Goal: Task Accomplishment & Management: Use online tool/utility

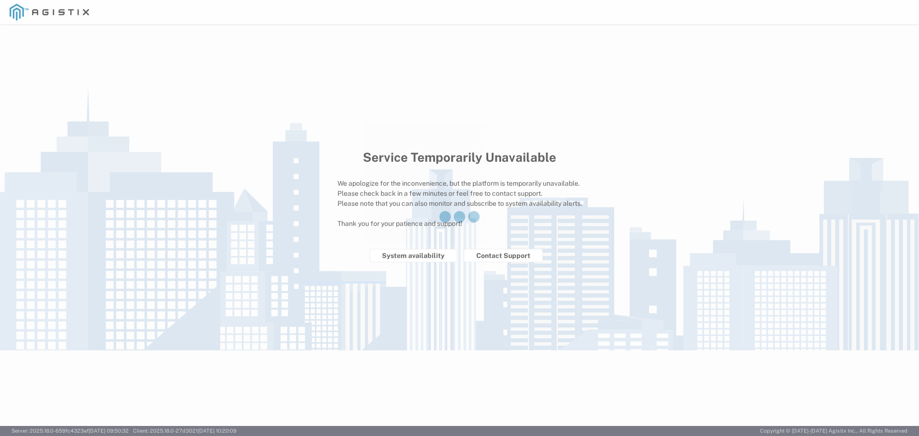
click at [625, 80] on div at bounding box center [459, 218] width 919 height 436
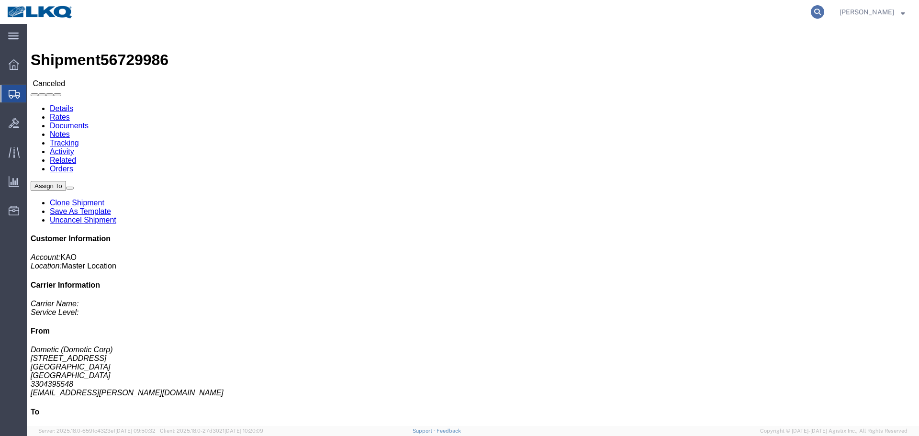
click at [815, 11] on icon at bounding box center [816, 11] width 13 height 13
paste input "56729982"
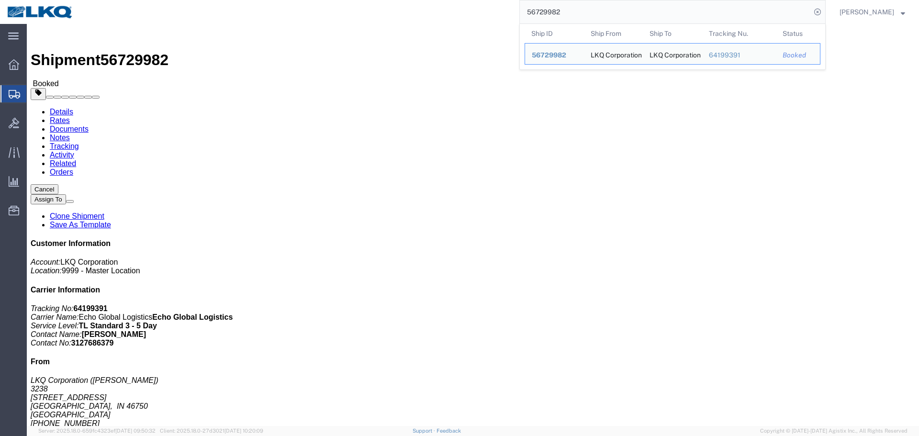
paste input "43433"
type input "56743433"
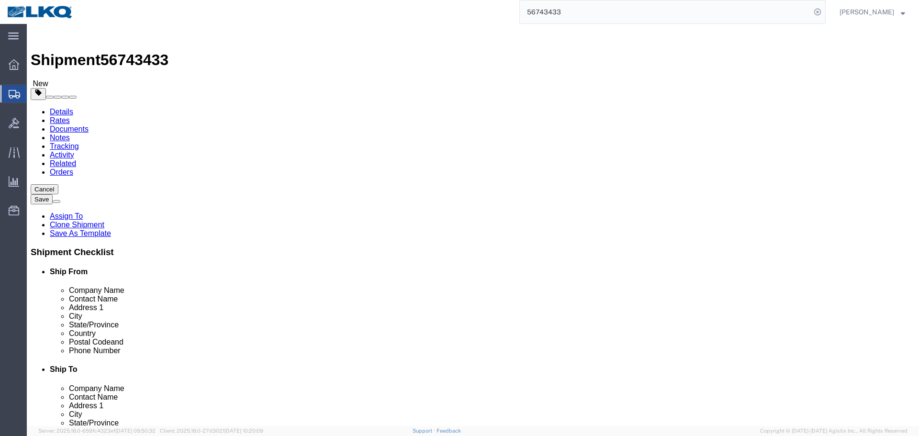
select select "30605"
select select "65991"
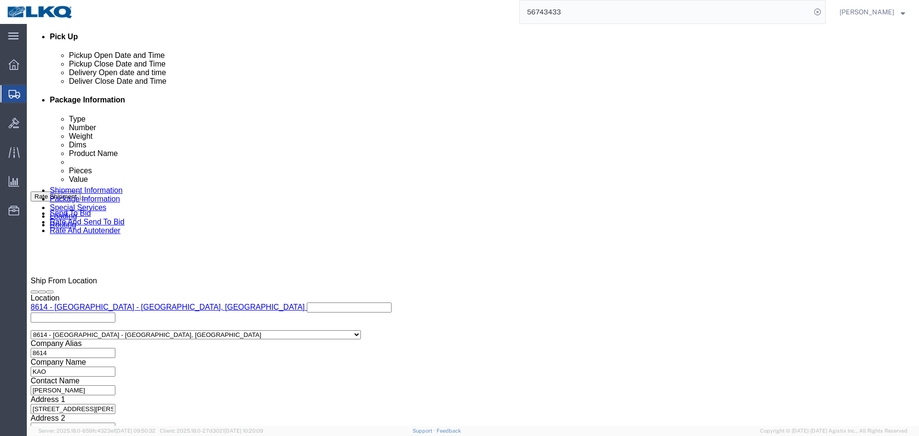
scroll to position [335, 0]
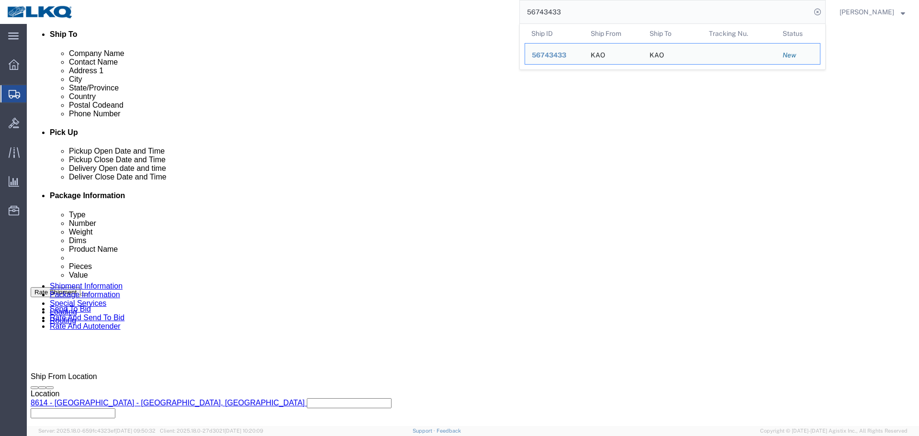
click div "[DATE] 8:00 AM"
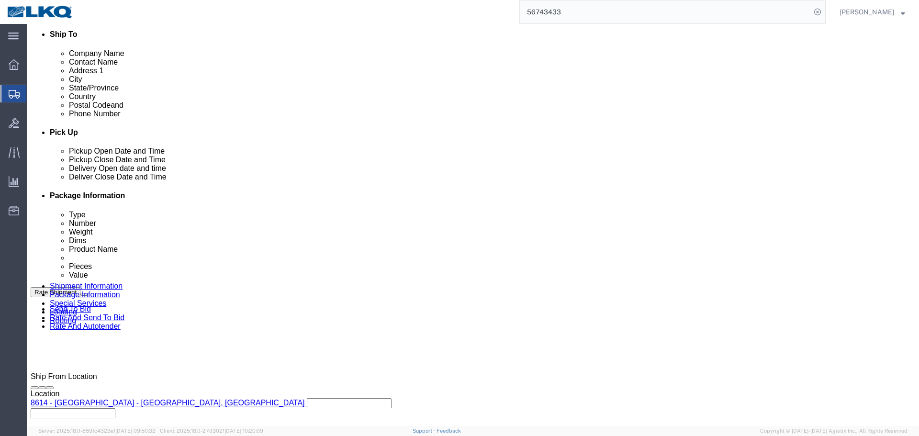
scroll to position [572, 0]
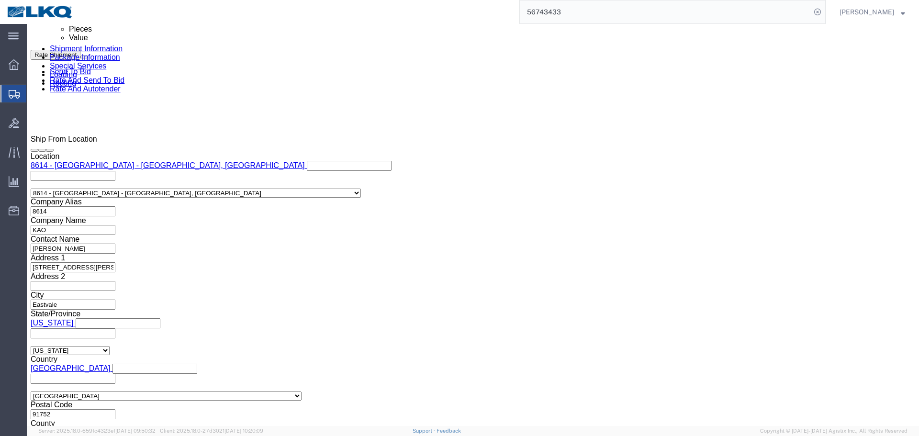
click input "8:00 AM"
type input "0630"
type input "6:30 AM"
click button "Apply"
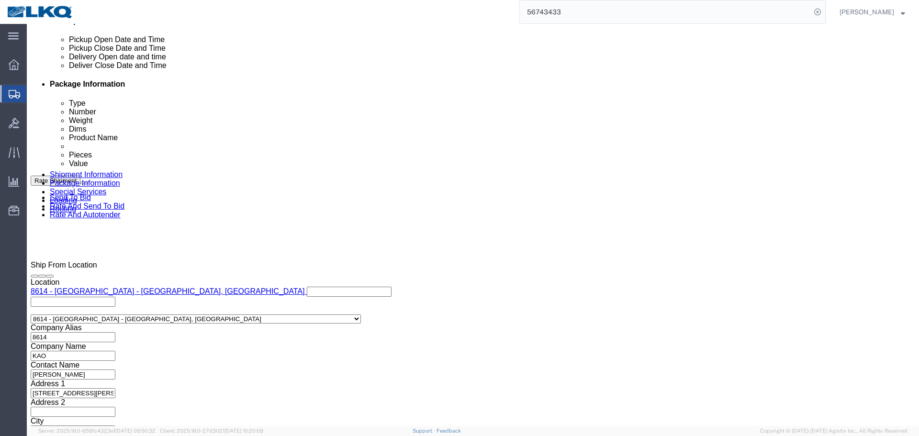
scroll to position [429, 0]
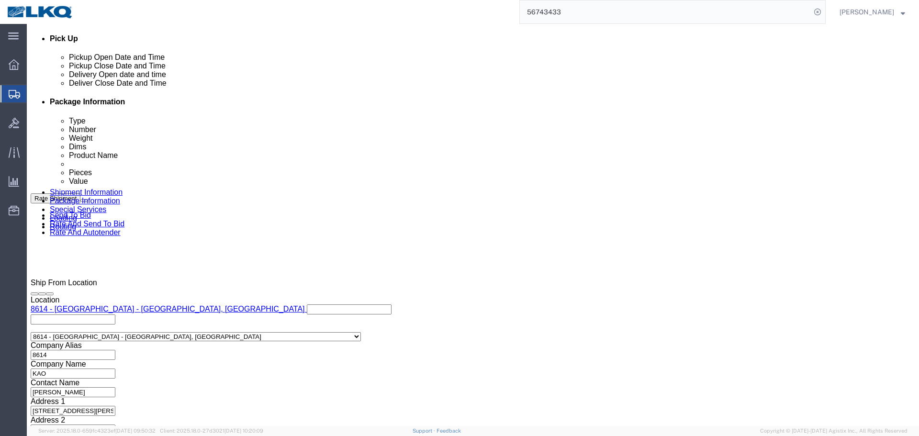
click div
click at [618, 434] on agx-app-version "Server: 2025.18.0-659fc4323ef [DATE] 09:50:32 Client: 2025.18.0-27d3021 [DATE] …" at bounding box center [473, 431] width 892 height 10
click input "9:00 AM"
click input "6:30 AM"
type input "6:31 AM"
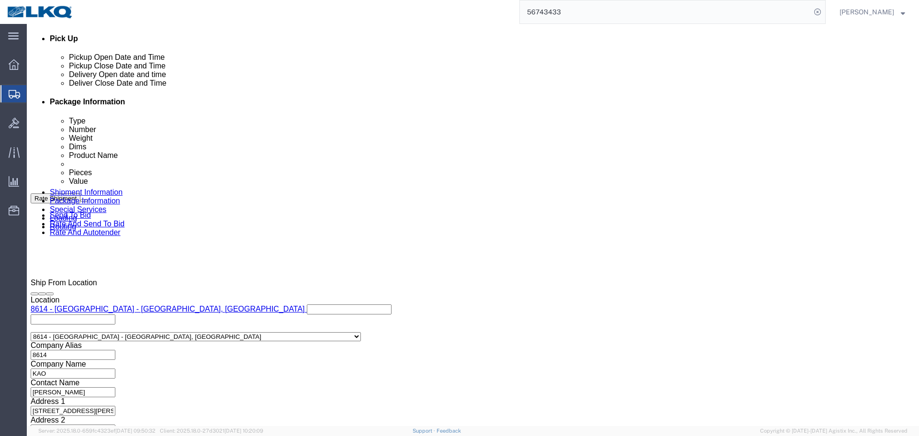
click button "Apply"
click div "[DATE] 6:33 PM"
click button "Apply"
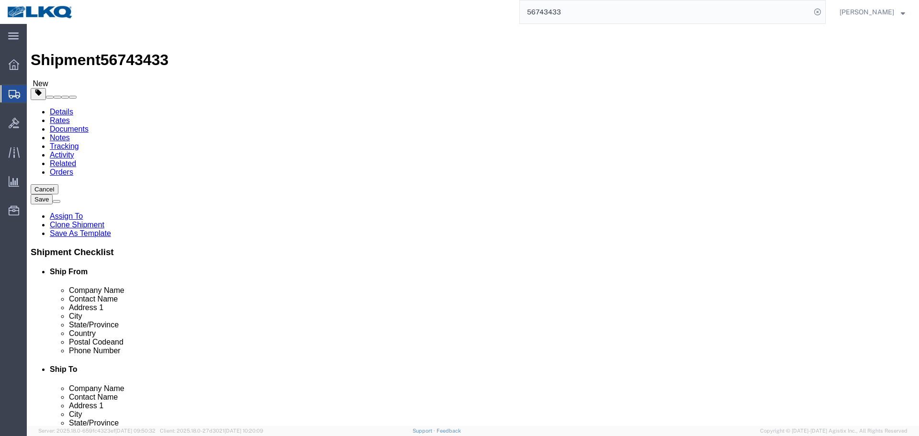
scroll to position [239, 0]
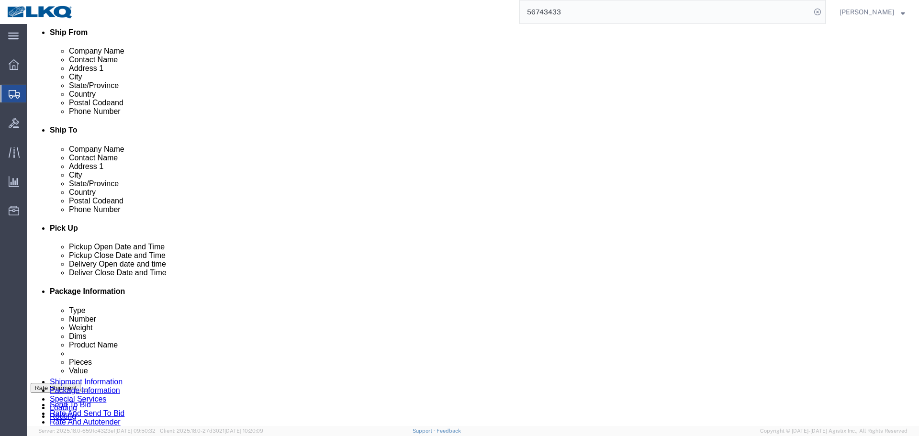
click input "[EMAIL_ADDRESS][DOMAIN_NAME], [EMAIL_ADDRESS][DOMAIN_NAME], [EMAIL_ADDRESS][DOM…"
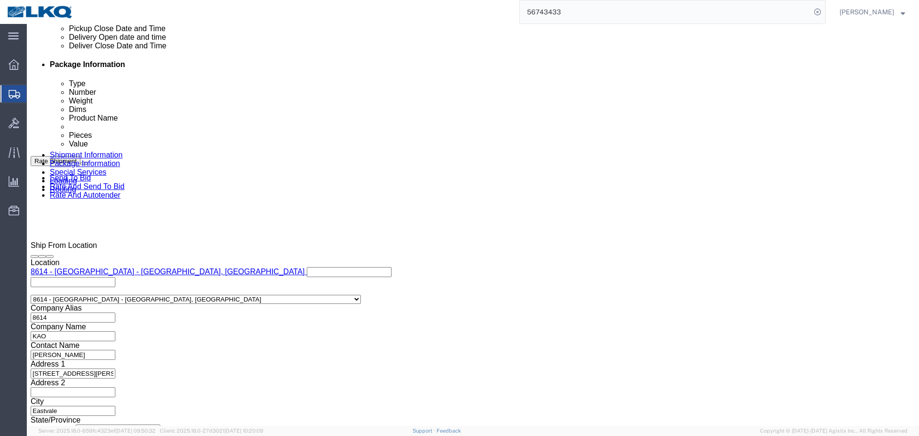
scroll to position [572, 0]
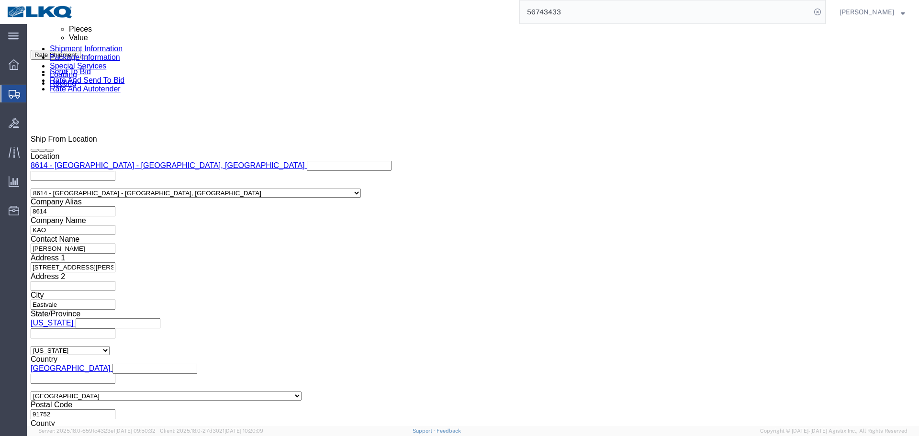
click select "Select Account Type Activity ID Airline Appointment Number ASN Batch Request # …"
select select "PRONUMBER"
click select "Select Account Type Activity ID Airline Appointment Number ASN Batch Request # …"
click div "Select Account Type Activity ID Airline Appointment Number ASN Batch Request # …"
click input "text"
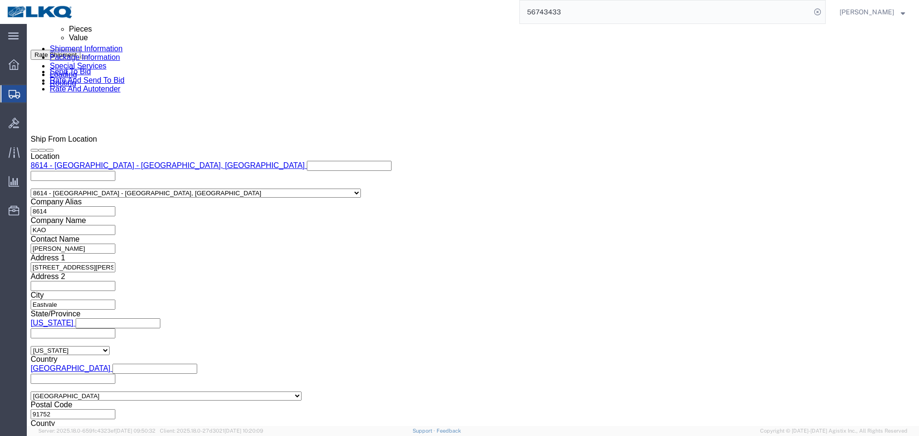
paste input "487208"
type input "487208"
click button "Save"
type button "Save"
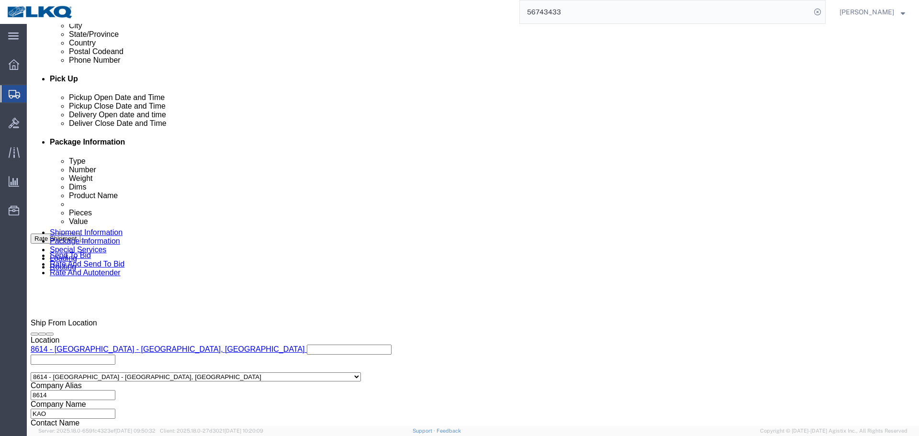
scroll to position [381, 0]
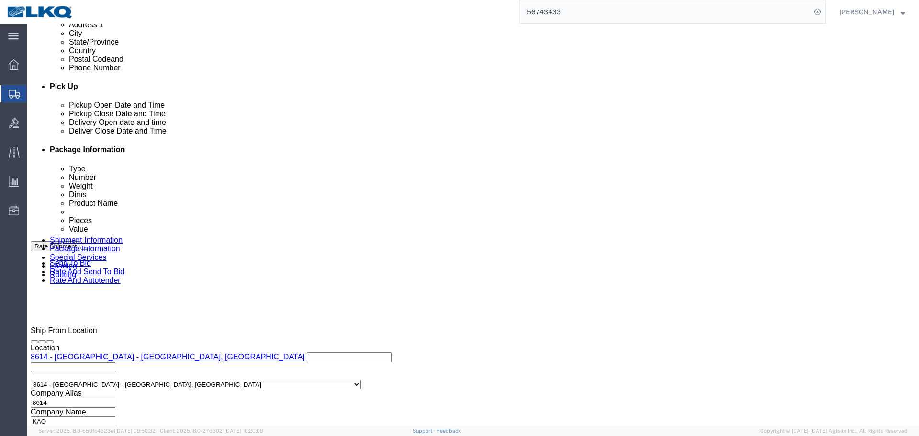
click div "Pickup Date: Pickup Start Date Pickup Start Time Pickup Open Date and Time [DAT…"
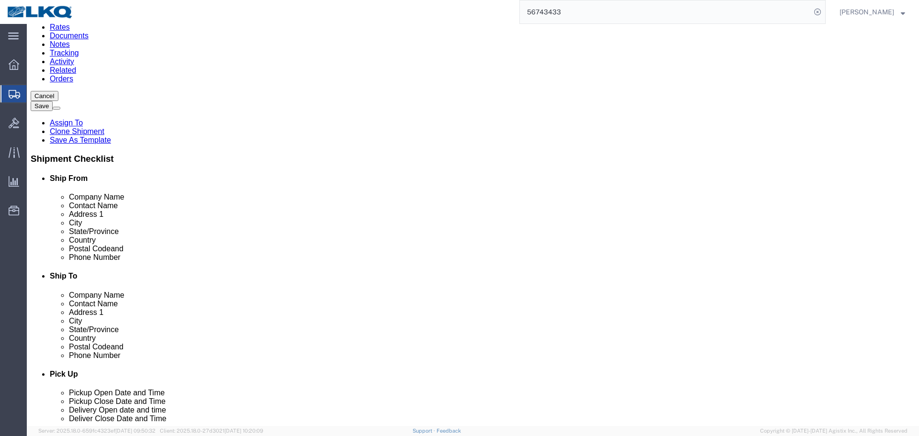
scroll to position [0, 0]
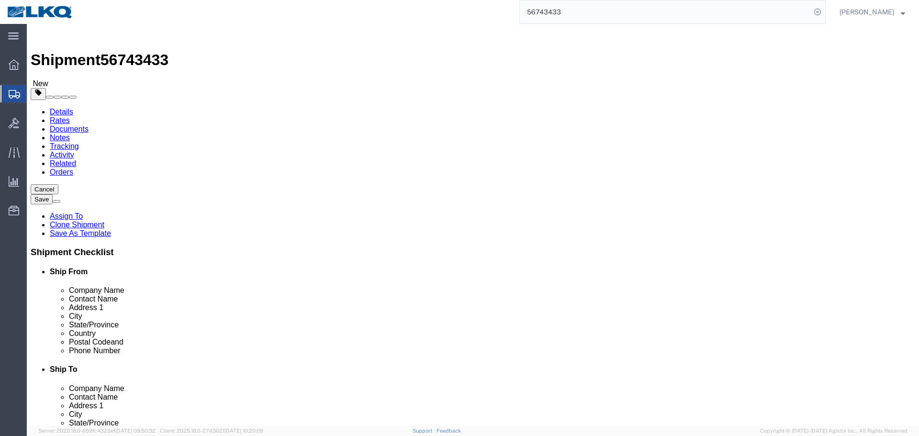
click at [554, 16] on input "56743433" at bounding box center [665, 11] width 291 height 23
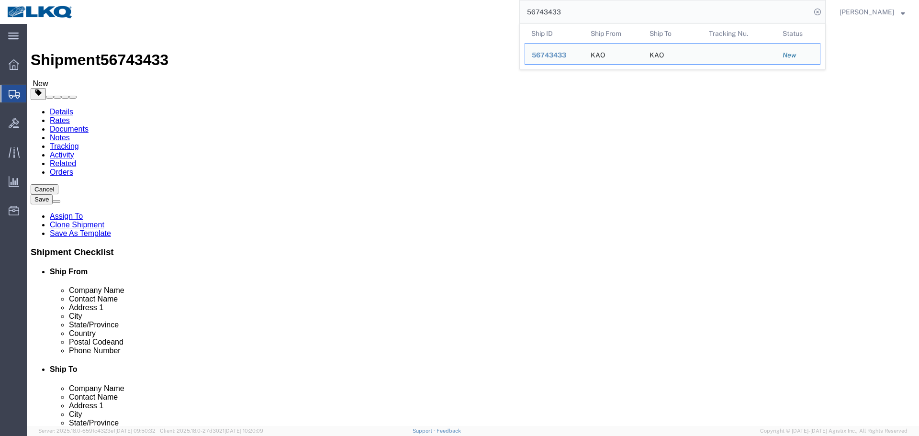
paste input "397355"
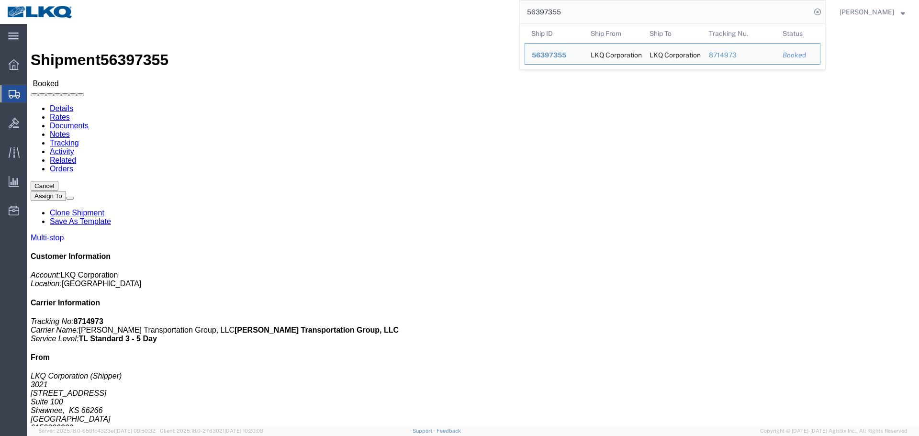
click h4 "Routing & Vehicle Information"
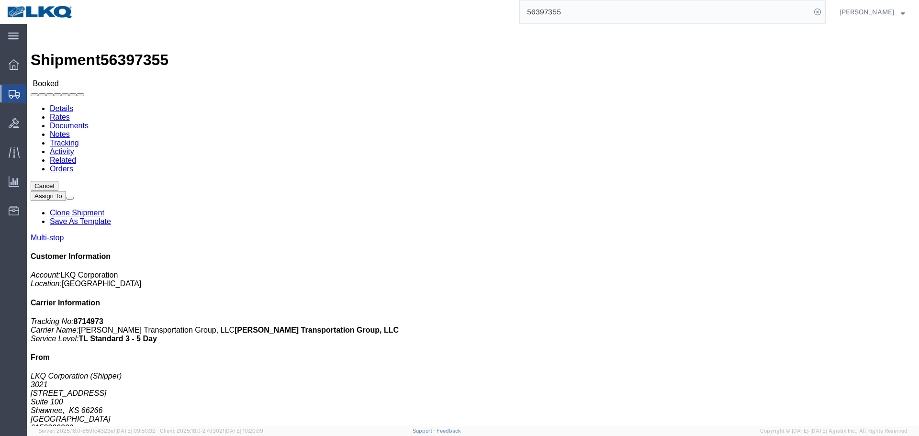
click button "Cancel"
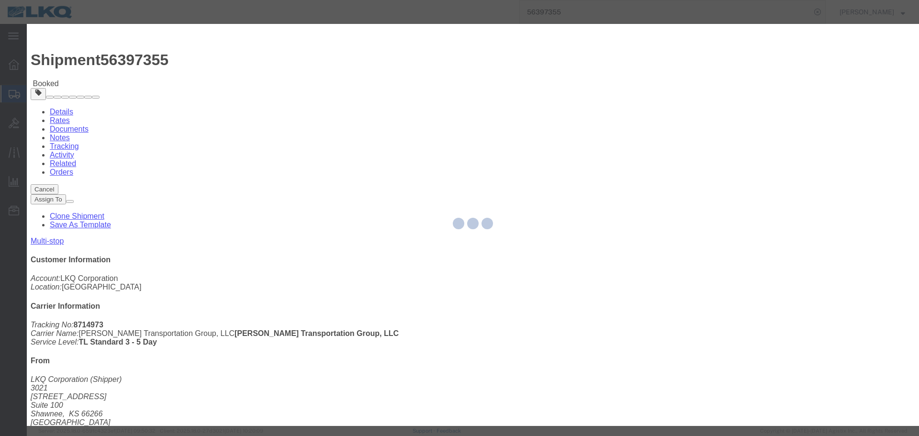
click div
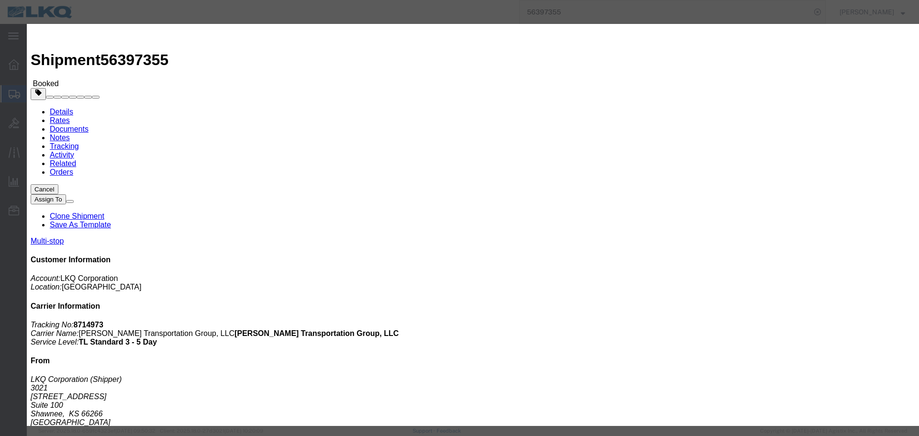
click button "Yes"
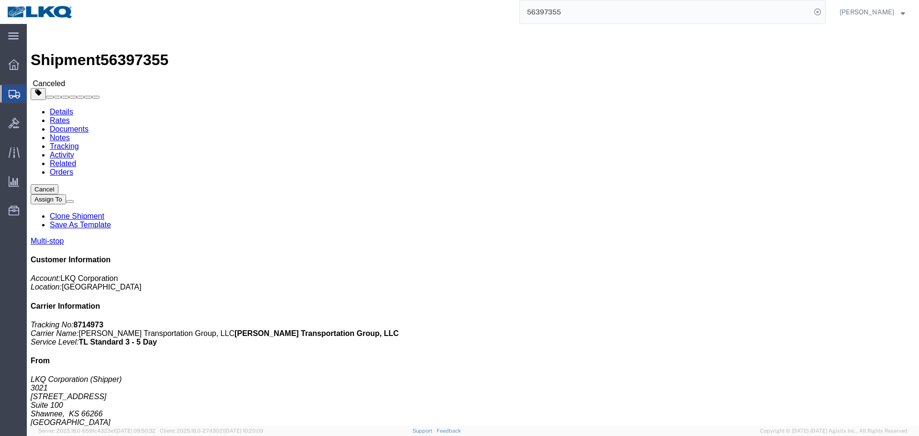
click at [613, 10] on input "56397355" at bounding box center [665, 11] width 291 height 23
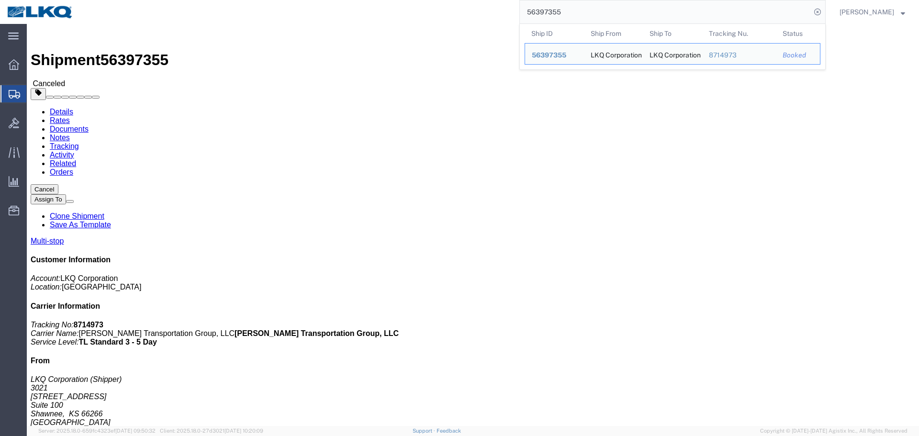
paste input "729986"
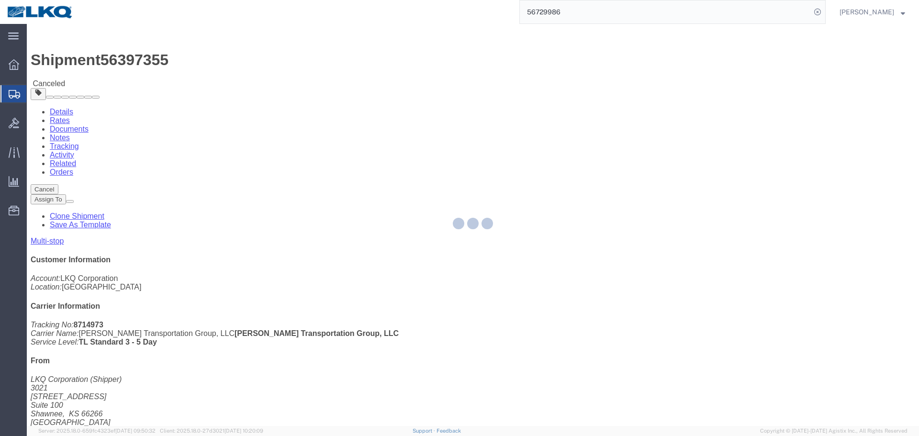
click at [551, 198] on div at bounding box center [473, 225] width 892 height 402
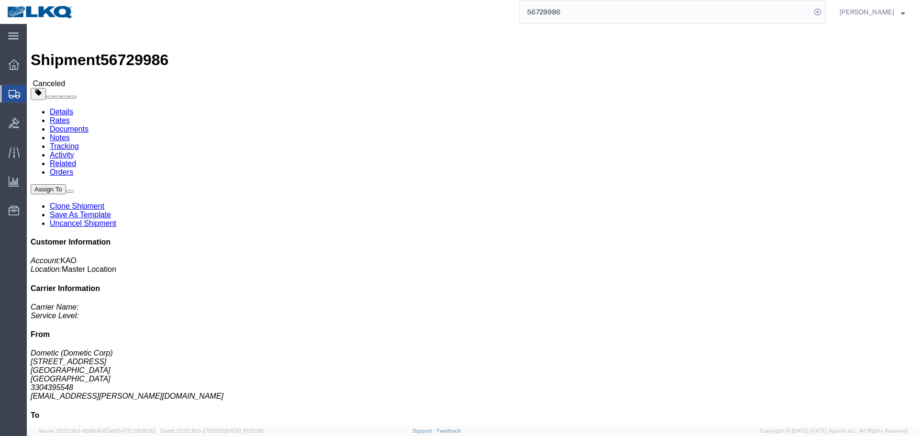
click h4 "Routing & Vehicle Information"
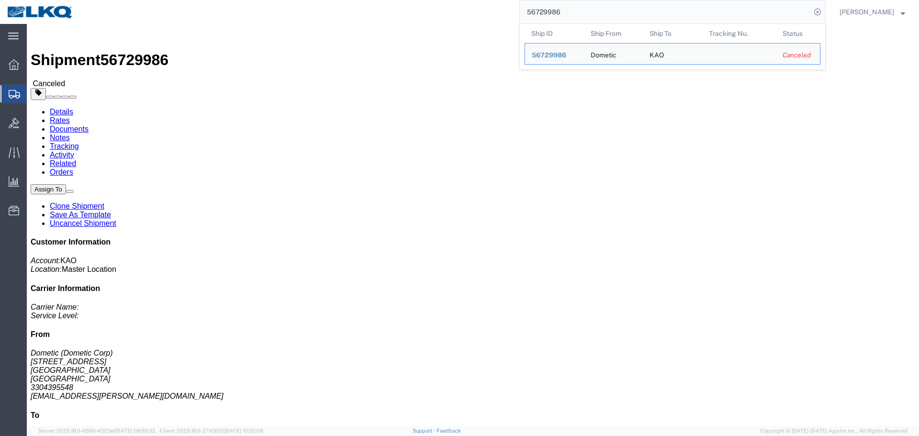
click at [611, 14] on input "56729986" at bounding box center [665, 11] width 291 height 23
paste input "43432"
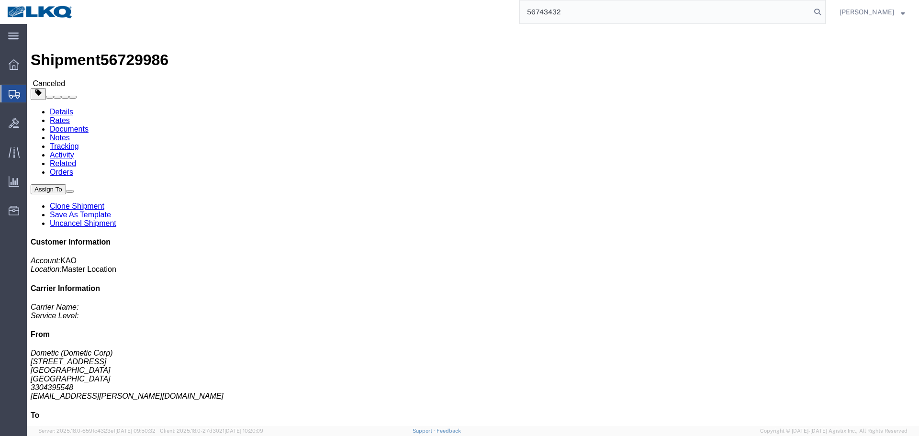
type input "56743432"
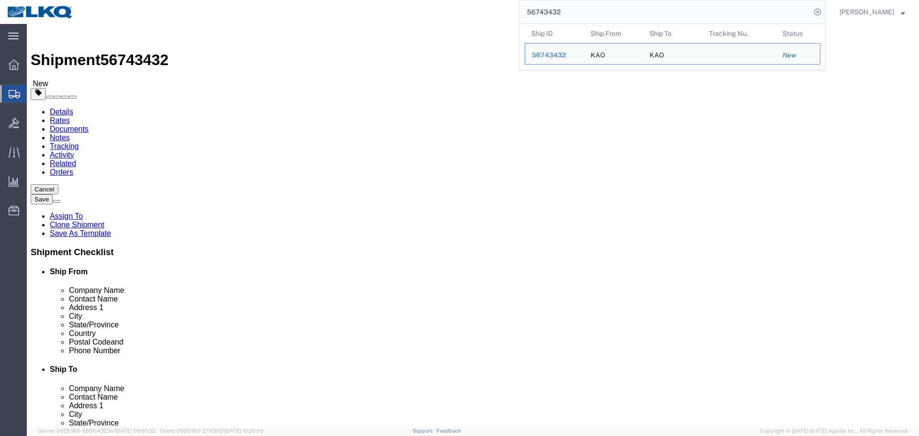
select select "30605"
select select "30602"
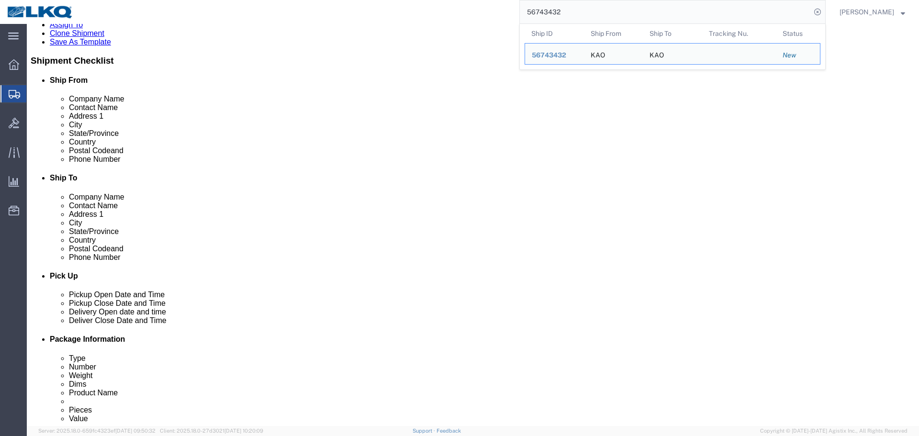
click at [621, 2] on input "56743432" at bounding box center [665, 11] width 291 height 23
paste input "691383"
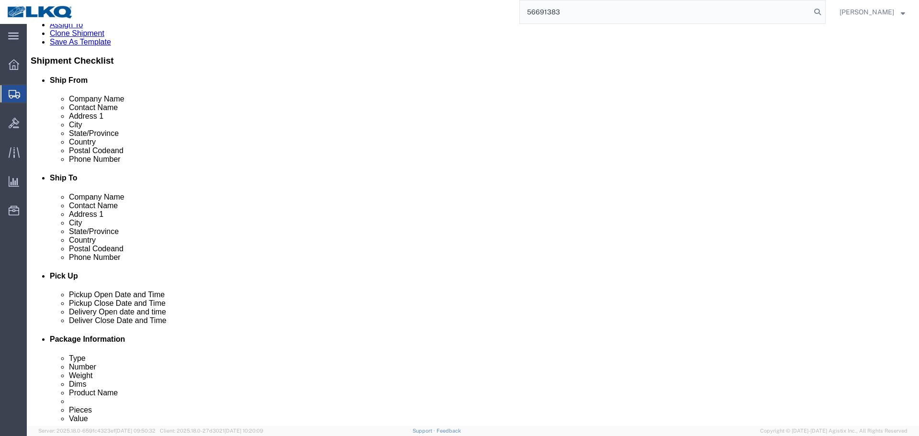
type input "56691383"
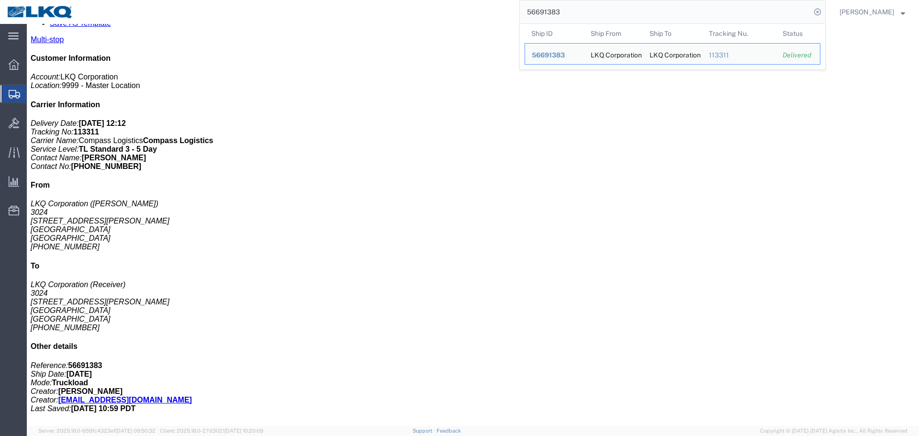
click div "Shipment Detail Multi-stop Ship From LKQ Corporation ([PERSON_NAME]) 3024 [STRE…"
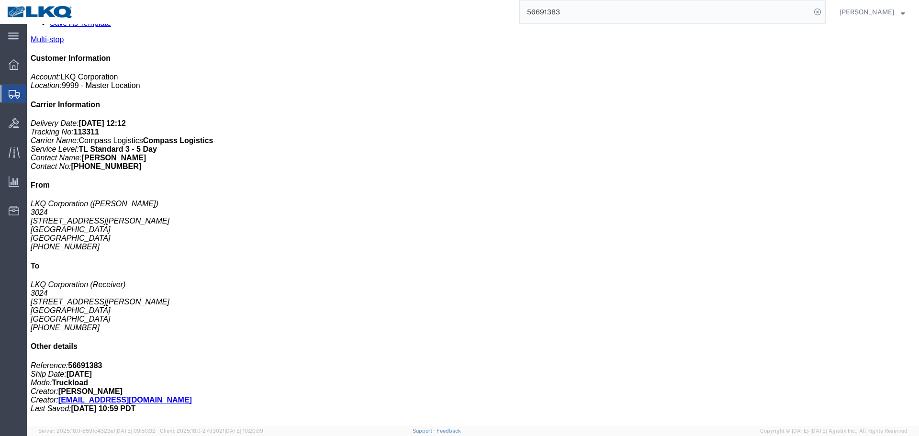
click link "Clone Shipment"
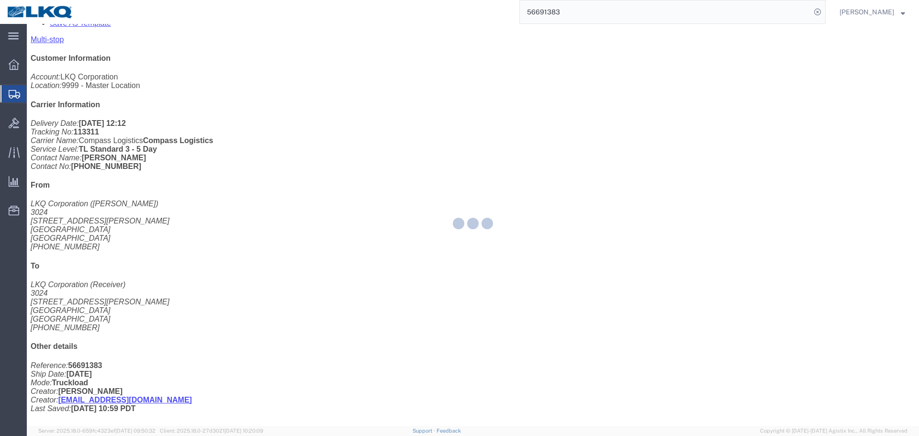
select select "38575"
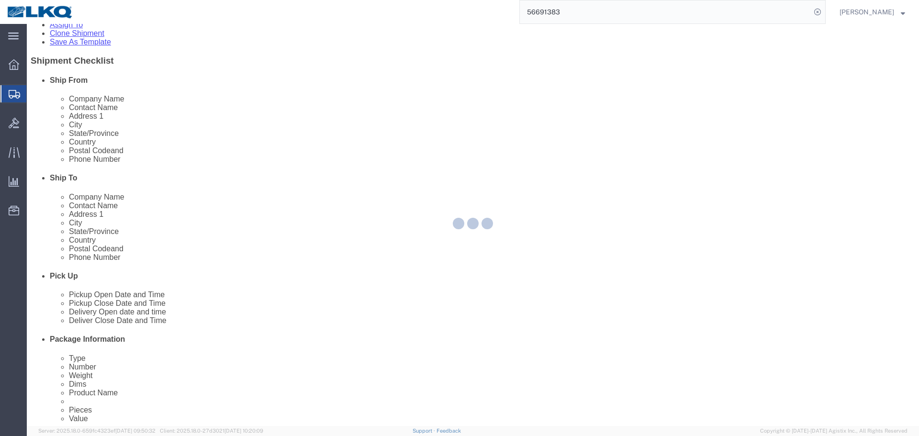
click at [149, 35] on div at bounding box center [473, 225] width 892 height 402
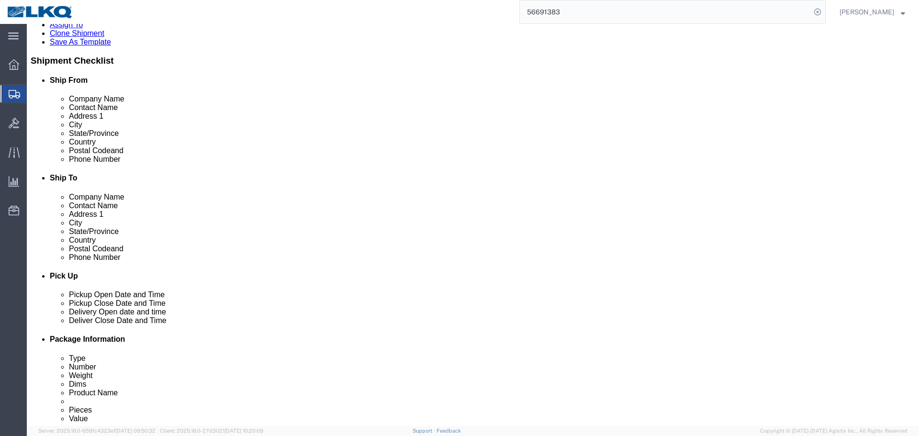
click span "56743844"
copy span "56743844"
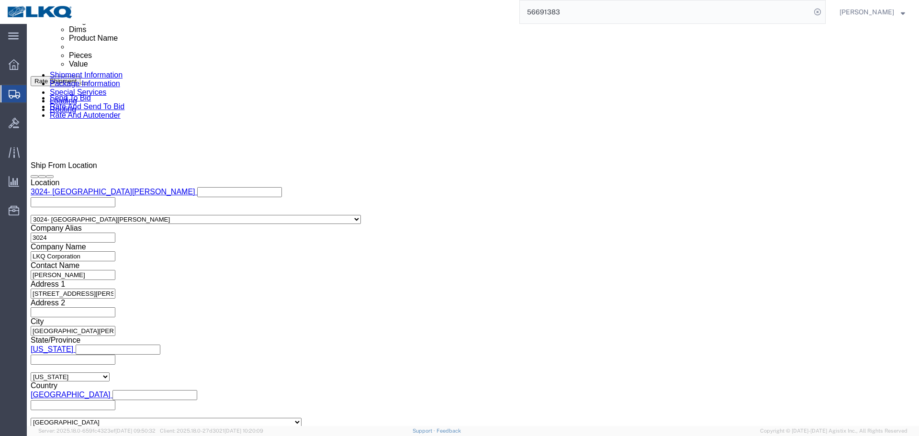
scroll to position [622, 0]
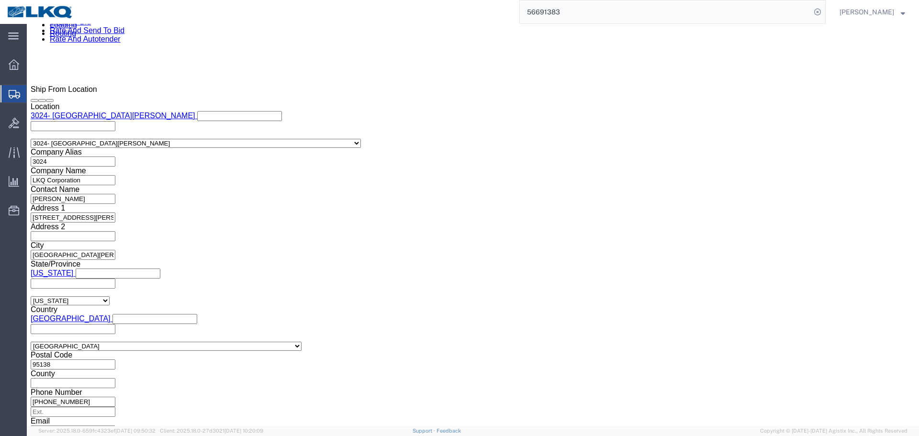
click div "[DATE] 6:49 PM"
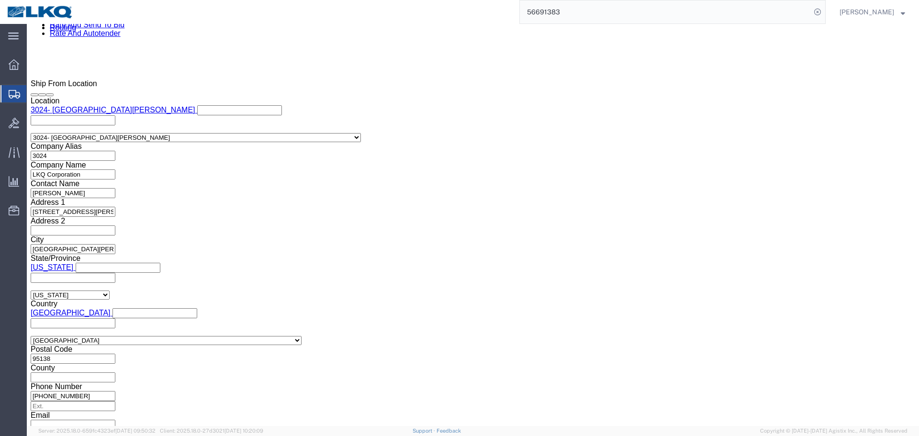
click input "6:49 PM"
type input "4:00 PM"
click button "Apply"
click div "[DATE] 7:49 PM"
click button "Apply"
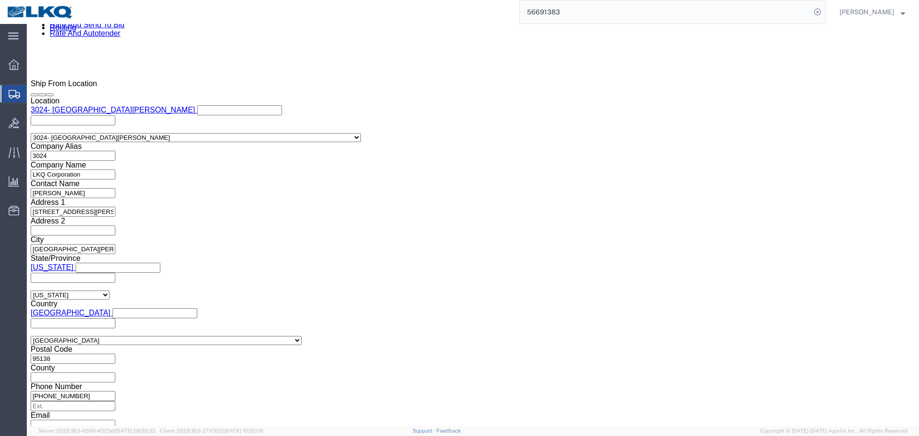
click div
click button "Apply"
click div
click button "Apply"
click span "56743844"
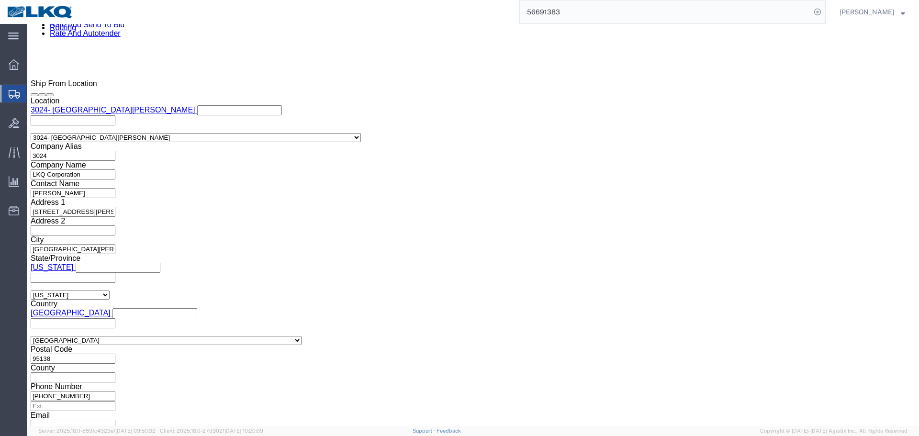
click span "56743844"
copy span "56743844"
click input "56691383"
paste input "743844"
type input "56743844"
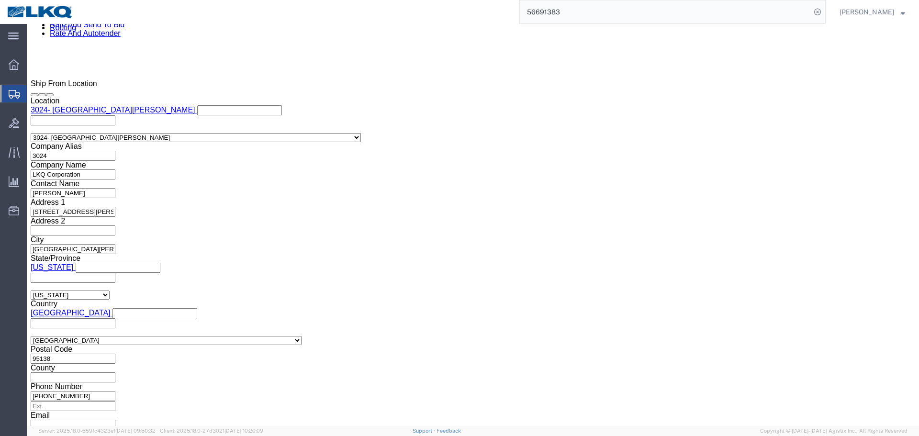
click button "Save"
click div
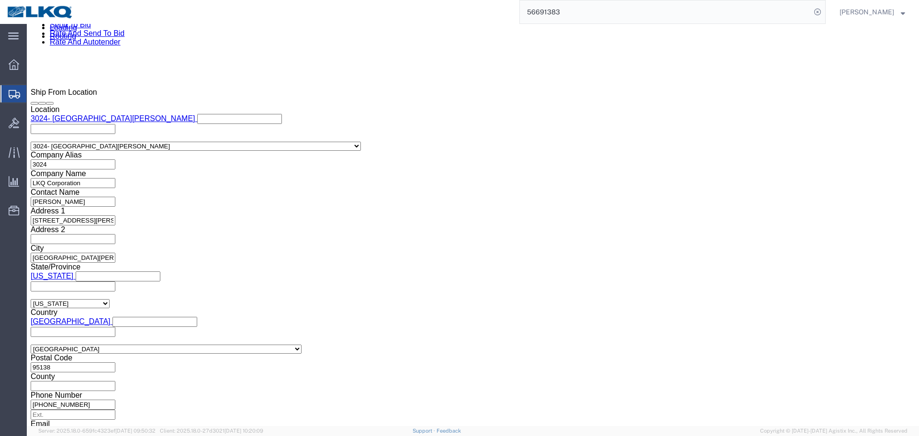
click span
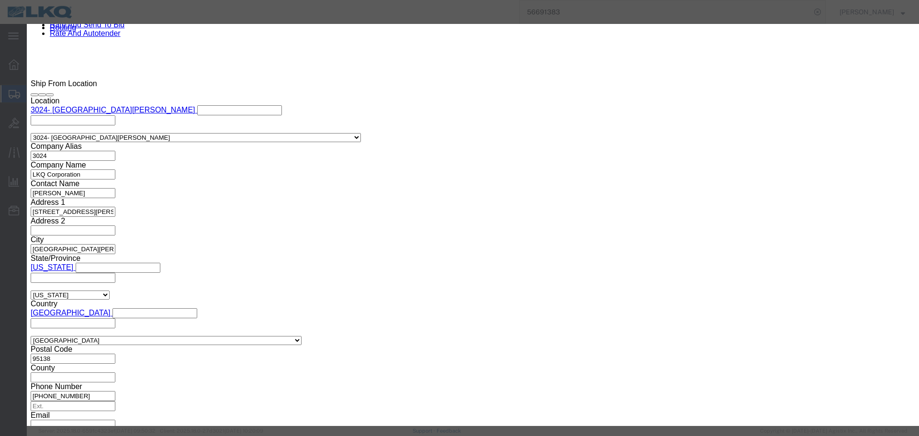
click div "Note Type Select Approval Bid Notes Carrier Change Notes Claim Notes Content Ha…"
click select "Select Approval Bid Notes Carrier Change Notes Claim Notes Content Hazmat Notes…"
select select "PICK_UP_NOTES"
click select "Select Approval Bid Notes Carrier Change Notes Claim Notes Content Hazmat Notes…"
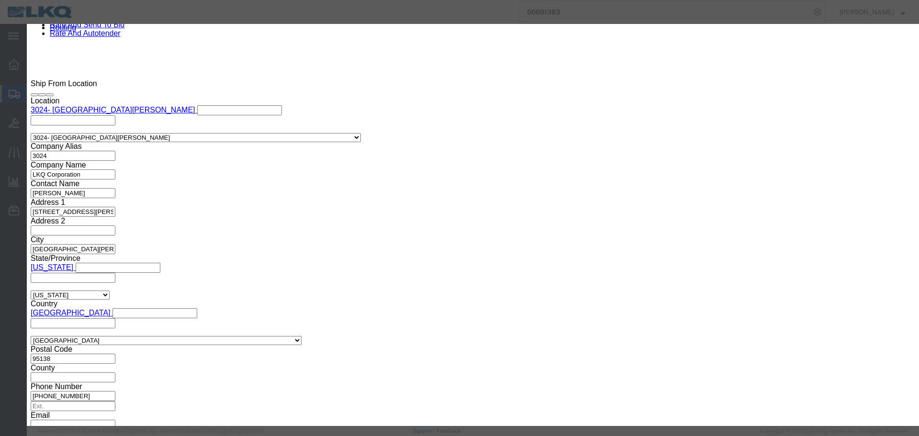
click select "Select Private to Account Private to Vendor Public"
select select "PUBLIC"
click select "Select Private to Account Private to Vendor Public"
click textarea
type textarea "load picked up on 09/07"
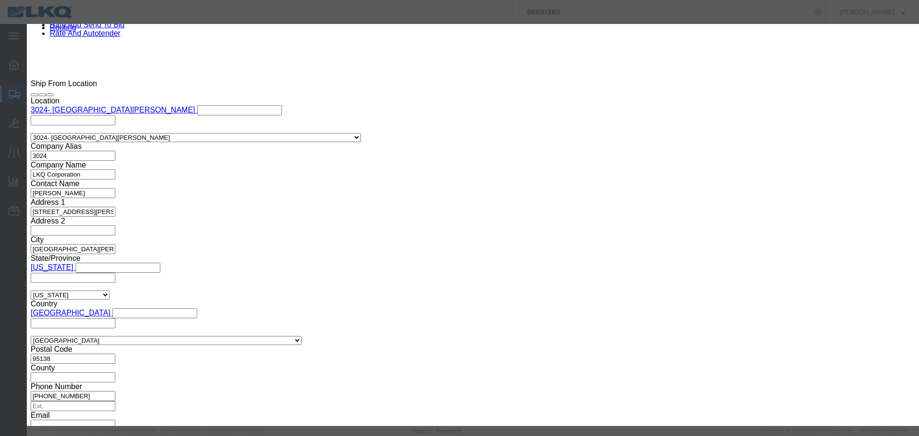
click button "Save"
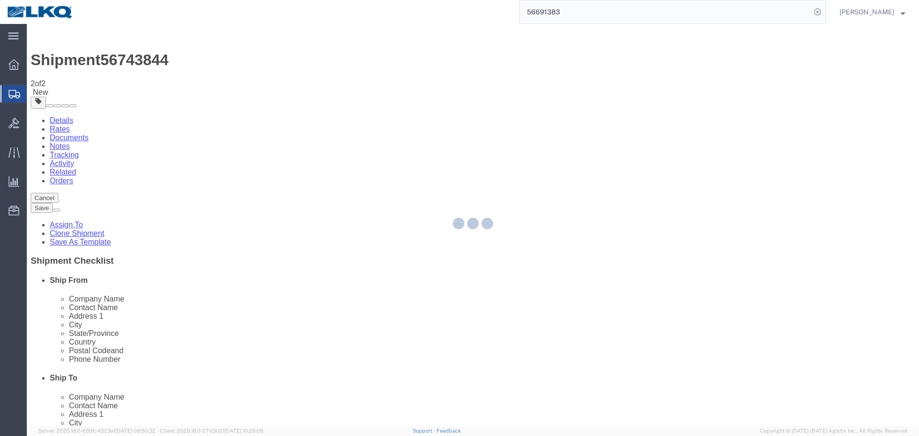
select select "38575"
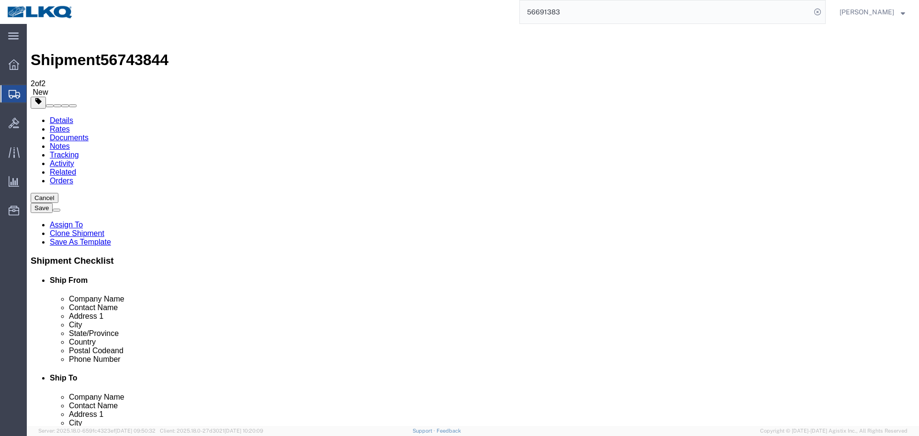
select select "38575"
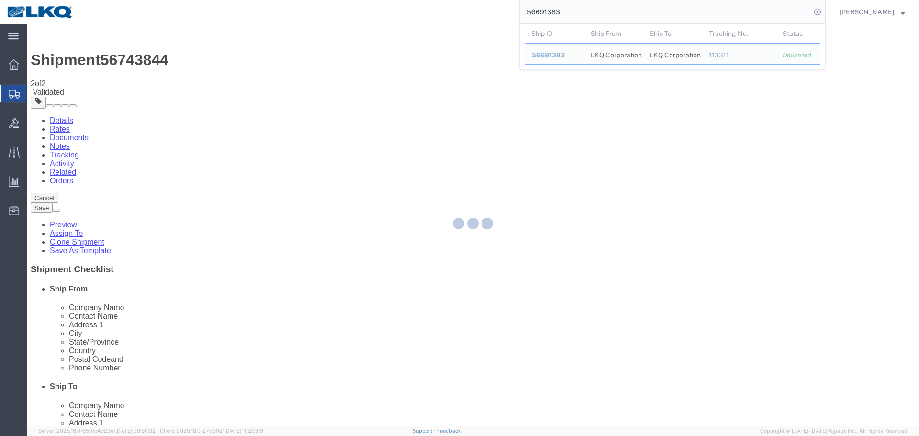
click at [586, 6] on input "56691383" at bounding box center [665, 11] width 291 height 23
paste input "743844"
paste input "56743844"
type input "5674384456743844"
click at [120, 34] on div at bounding box center [473, 225] width 892 height 402
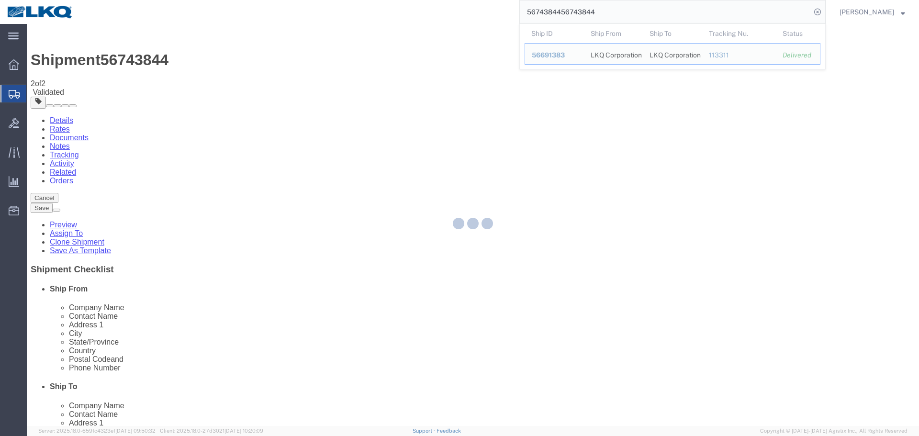
click at [120, 34] on div at bounding box center [473, 225] width 892 height 402
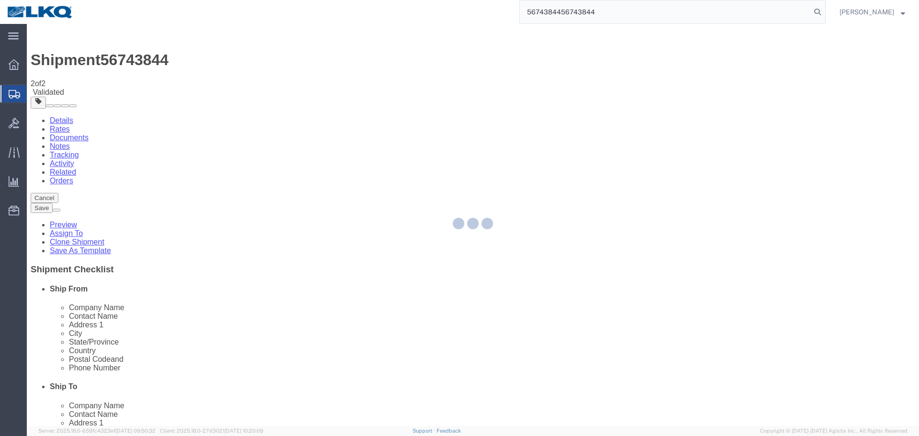
select select "38575"
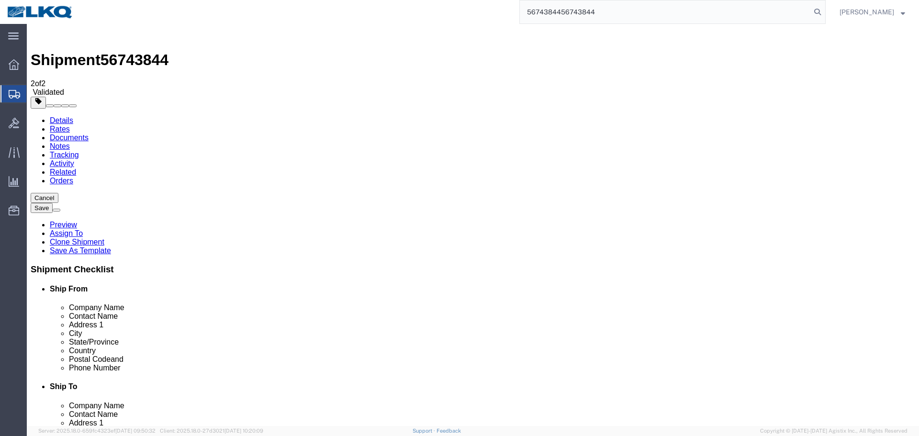
select select "38575"
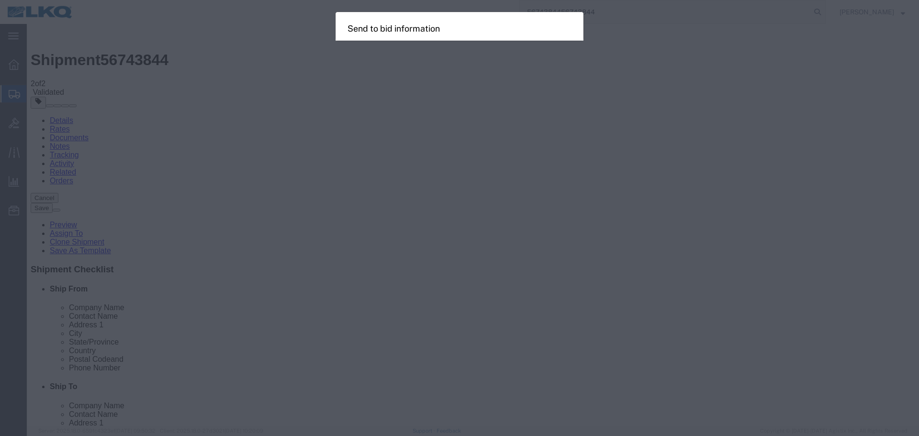
select select "TL"
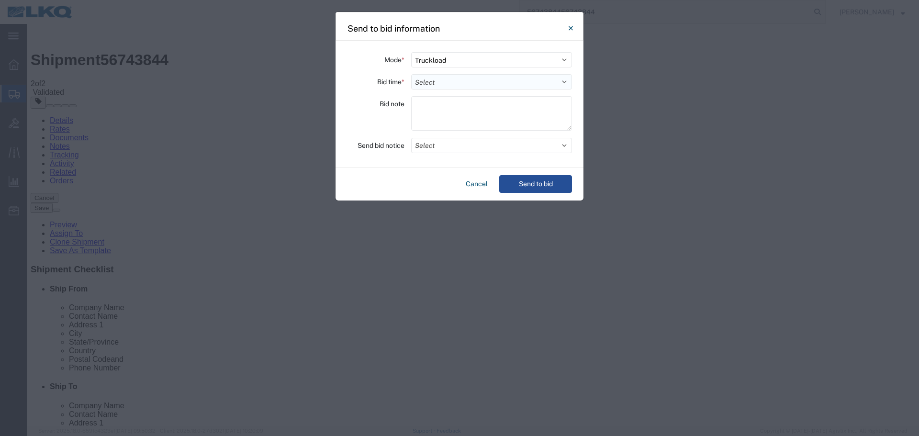
click at [445, 79] on select "Select 30 Min (Rush) 1 Hour (Rush) 2 Hours (Rush) 4 Hours (Rush) 8 Hours (Rush)…" at bounding box center [491, 81] width 161 height 15
select select "8"
click at [411, 74] on select "Select 30 Min (Rush) 1 Hour (Rush) 2 Hours (Rush) 4 Hours (Rush) 8 Hours (Rush)…" at bounding box center [491, 81] width 161 height 15
click at [458, 147] on button "Select" at bounding box center [491, 145] width 161 height 15
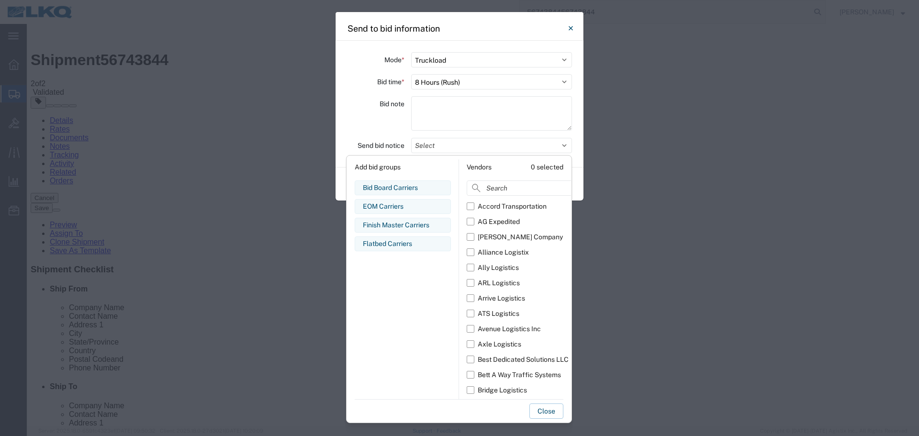
click at [496, 194] on input at bounding box center [539, 187] width 147 height 15
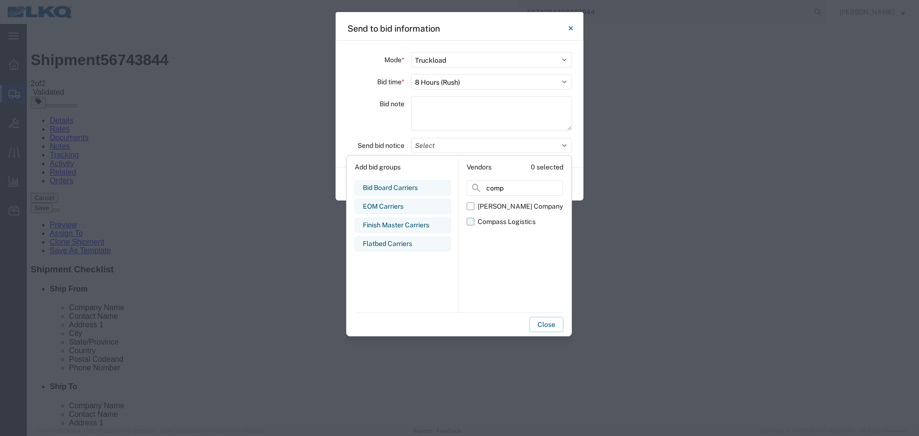
type input "comp"
click at [506, 222] on div "Compass Logistics" at bounding box center [506, 222] width 58 height 10
click at [0, 0] on input "Compass Logistics" at bounding box center [0, 0] width 0 height 0
click at [392, 123] on div "Bid note" at bounding box center [375, 114] width 57 height 37
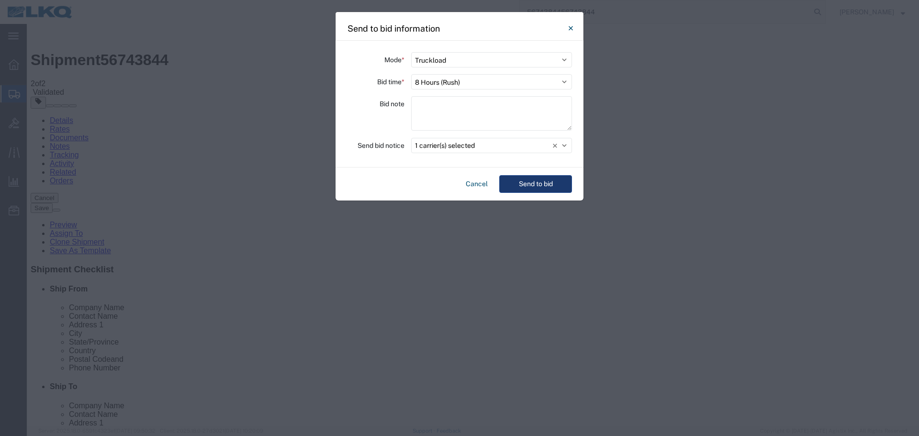
click at [510, 182] on button "Send to bid" at bounding box center [535, 184] width 73 height 18
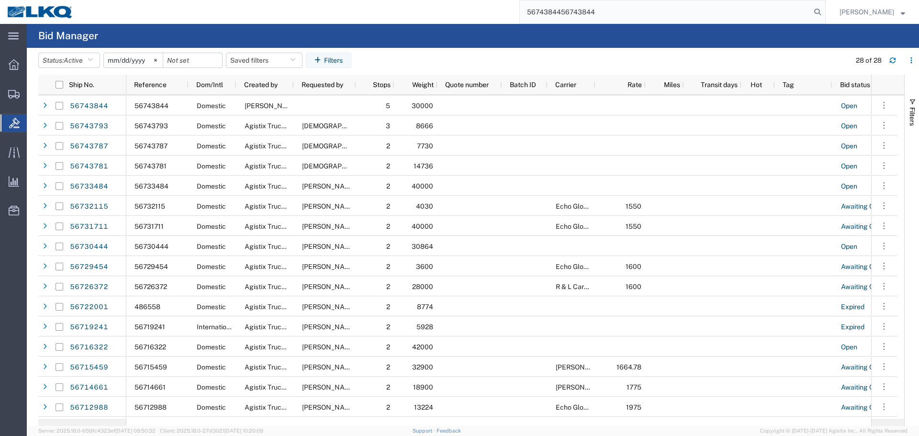
click at [630, 17] on input "5674384456743844" at bounding box center [665, 11] width 291 height 23
paste input "search"
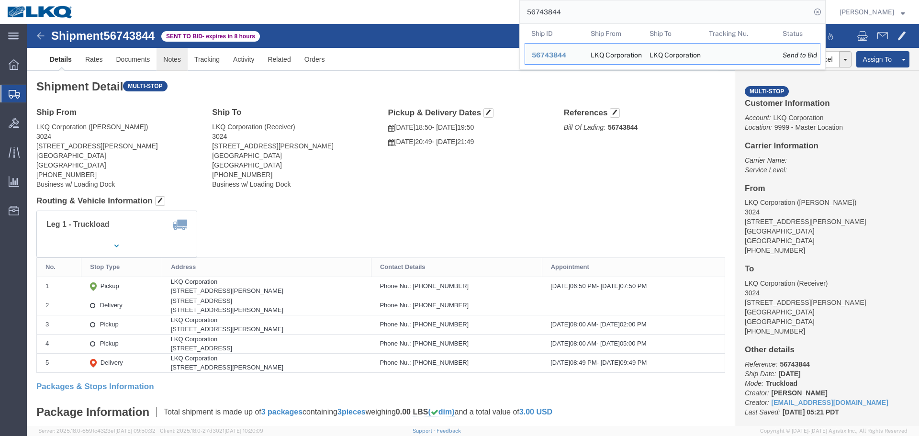
click link "Notes"
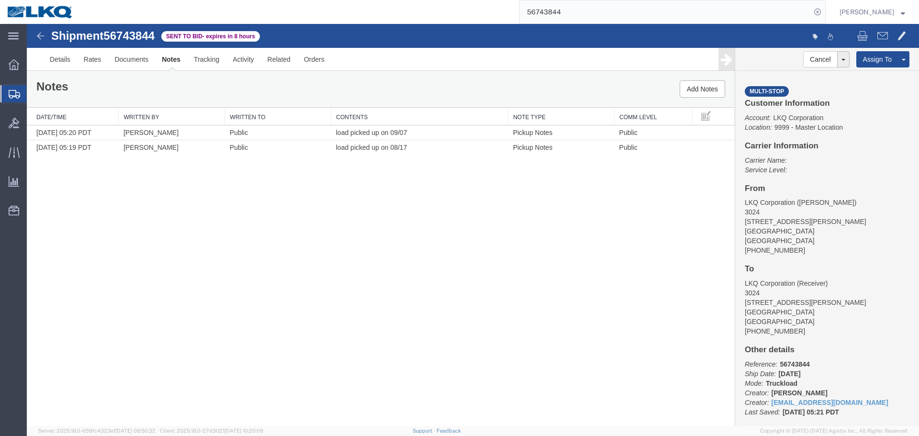
click at [537, 210] on div "Shipment 56743844 2 of 2 Sent to Bid - expires in 8 hours Details Rates Documen…" at bounding box center [473, 225] width 892 height 402
click at [669, 116] on link "Delete Notes" at bounding box center [673, 118] width 83 height 14
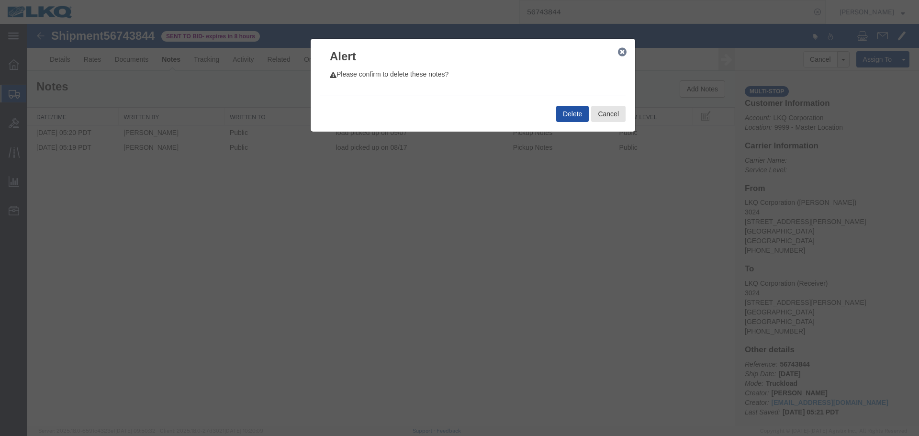
click at [587, 106] on button "Delete" at bounding box center [572, 114] width 33 height 16
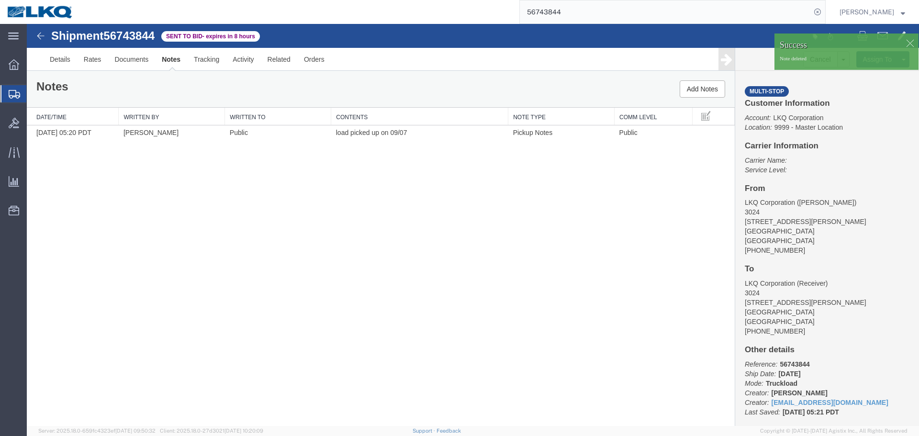
click at [552, 202] on div "Shipment 56743844 1 of 1 Sent to Bid - expires in 8 hours Details Rates Documen…" at bounding box center [473, 225] width 892 height 402
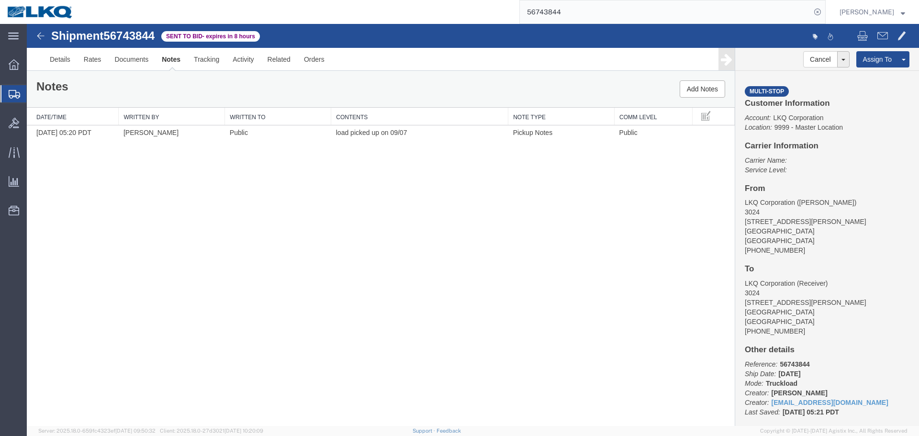
click at [617, 24] on div "Shipment 56743844 1 of 1 Sent to Bid - expires in 8 hours Details Rates Documen…" at bounding box center [473, 47] width 892 height 47
click at [616, 20] on input "56743844" at bounding box center [665, 11] width 291 height 23
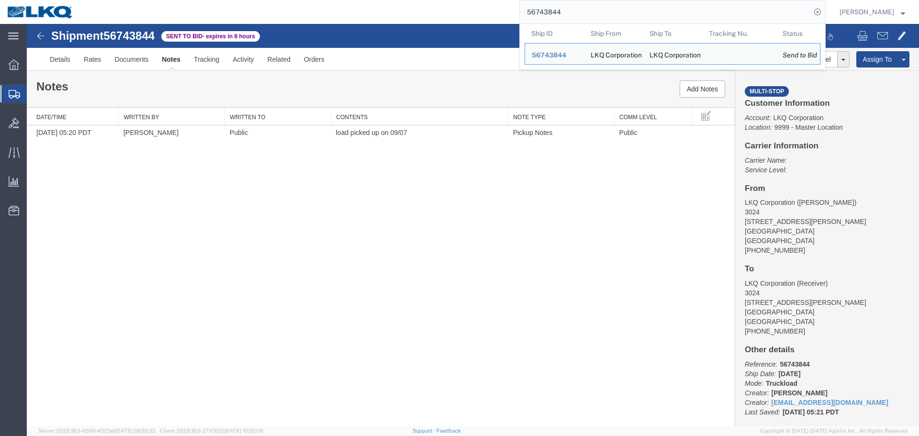
paste input "644977"
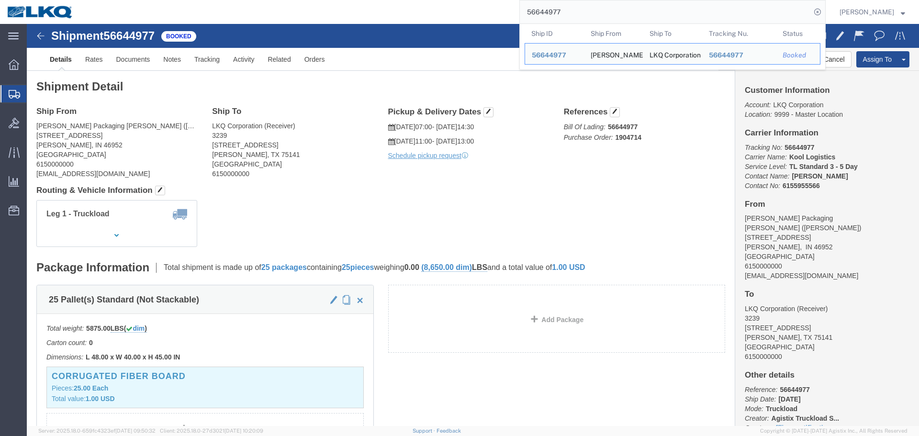
click h4 "Routing & Vehicle Information"
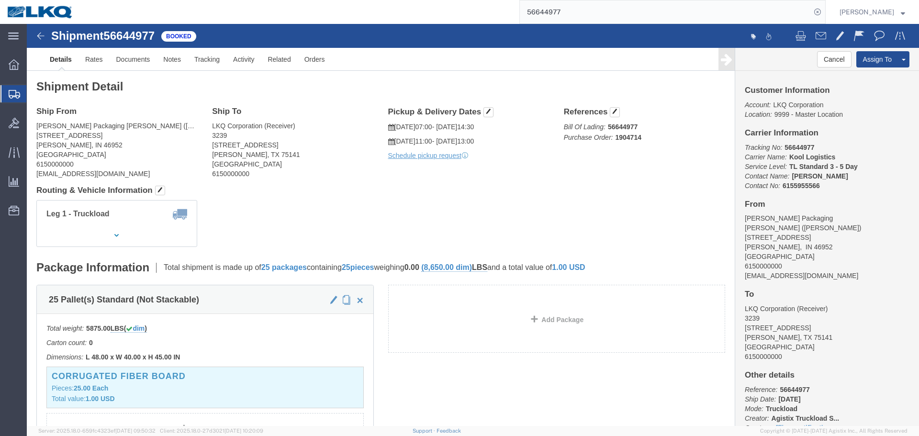
click div "Ship From [PERSON_NAME] Packaging [PERSON_NAME] ([PERSON_NAME]) [STREET_ADDRESS…"
click h4 "Routing & Vehicle Information"
click at [621, 7] on input "56644977" at bounding box center [665, 11] width 291 height 23
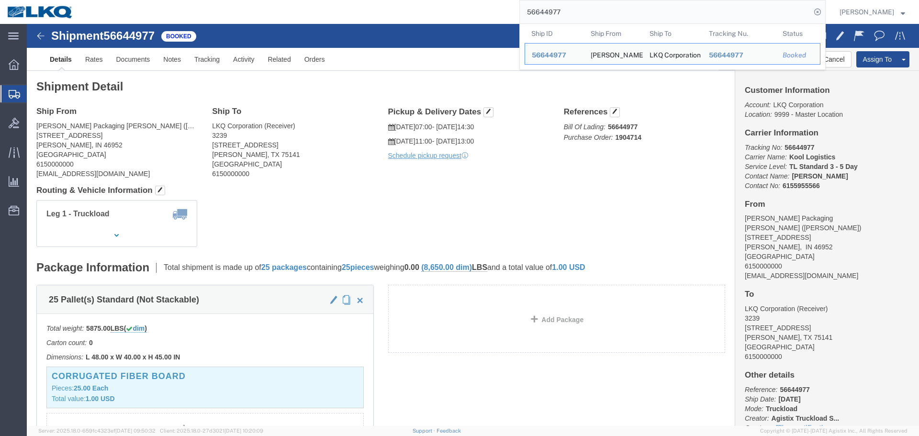
paste input "743844"
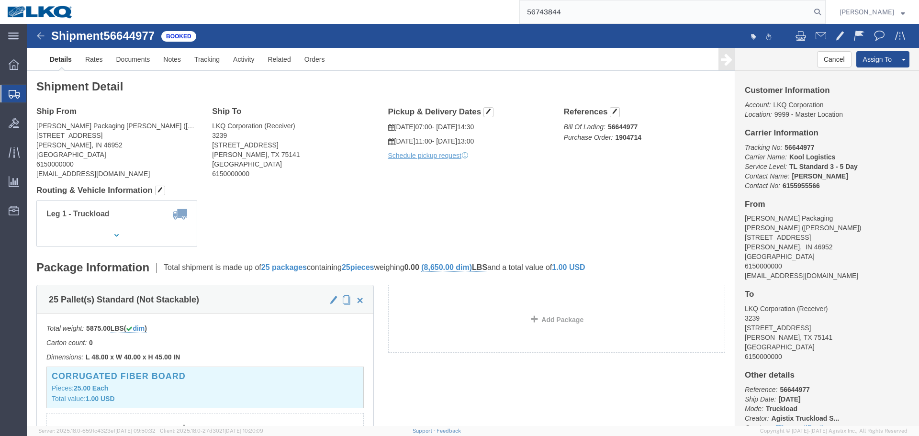
type input "56743844"
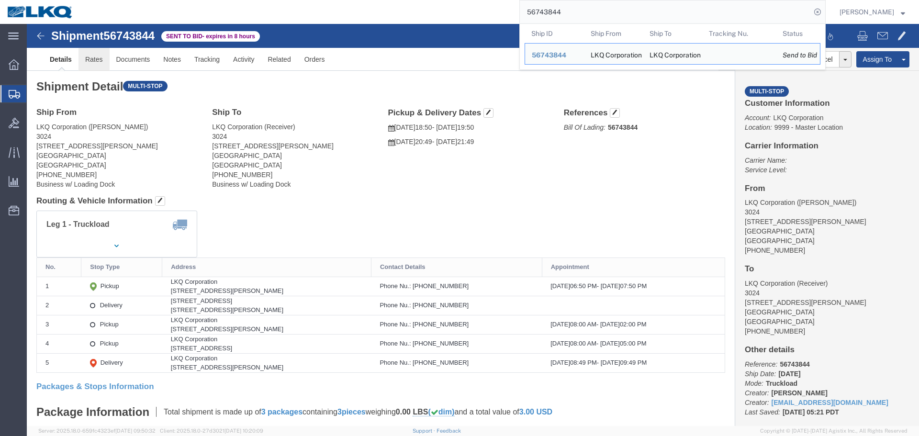
click link "Rates"
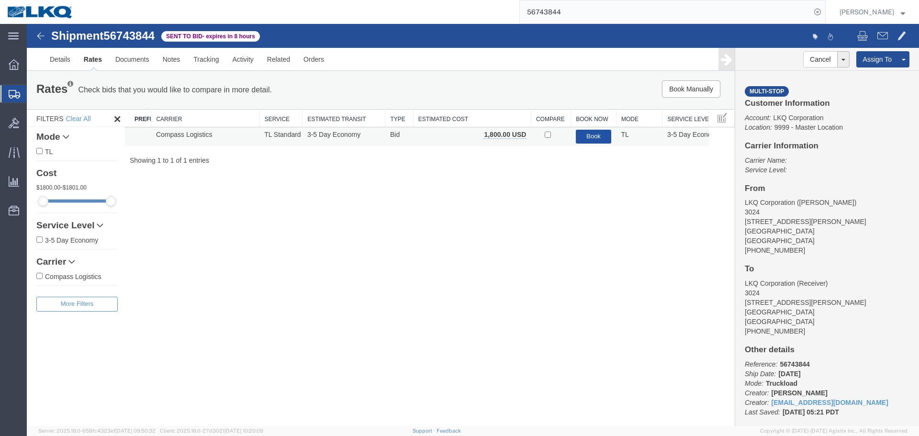
click at [578, 133] on button "Book" at bounding box center [594, 137] width 36 height 14
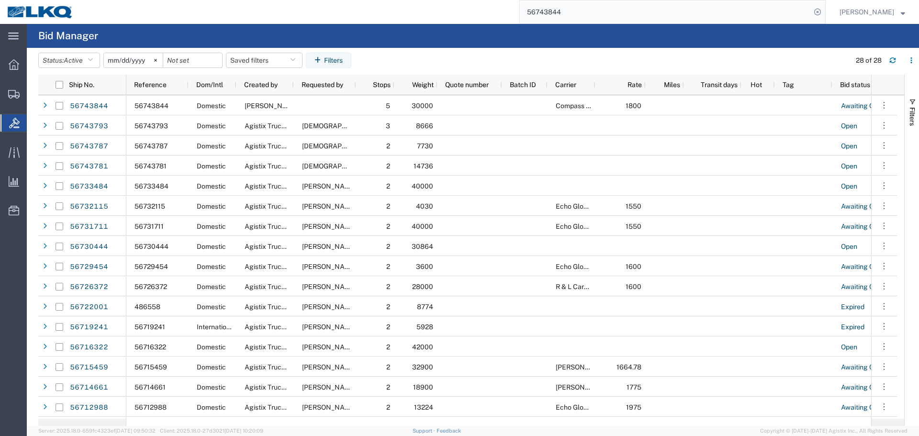
click at [617, 5] on input "56743844" at bounding box center [665, 11] width 291 height 23
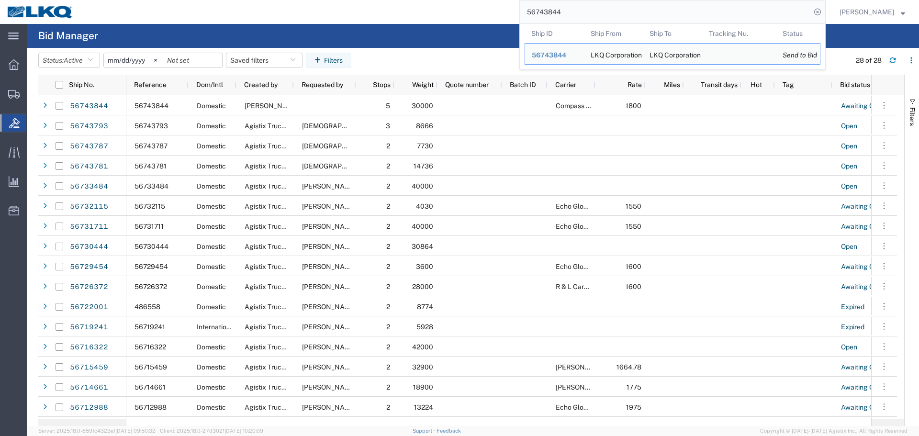
paste input "29257"
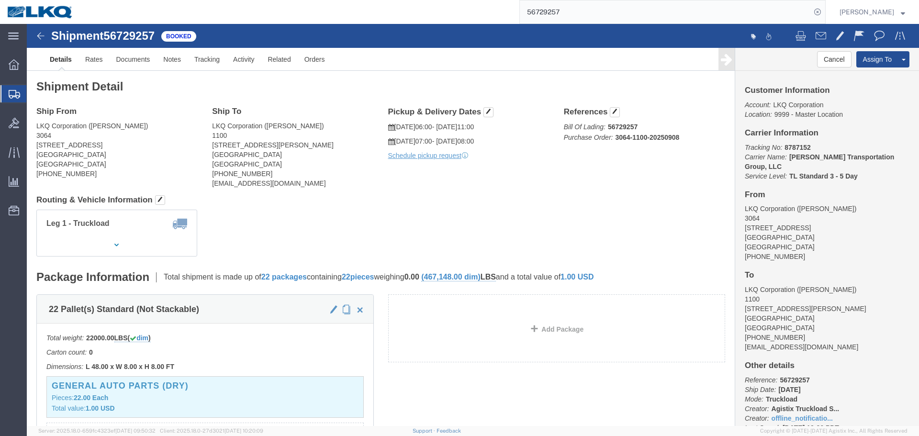
click div "Leg 1 - Truckload Vehicle 1: Standard Dry Van (53 Feet) Number of trucks: 1"
click h4 "Routing & Vehicle Information"
click at [593, 16] on input "56729257" at bounding box center [665, 11] width 291 height 23
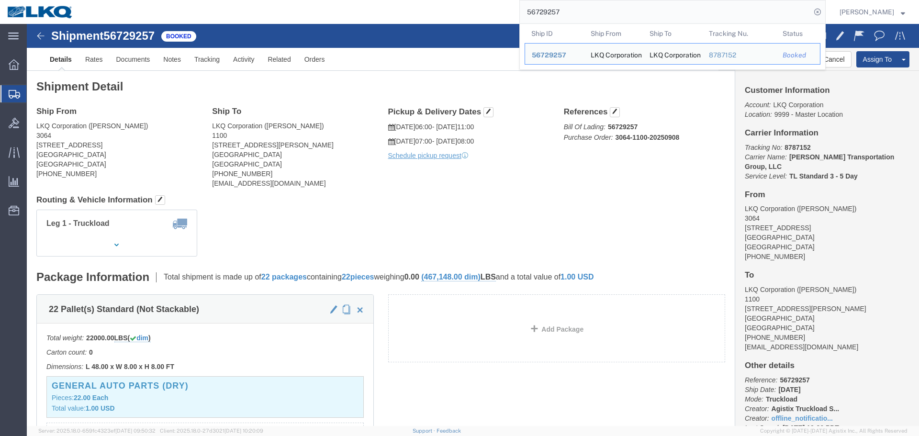
paste input "01304"
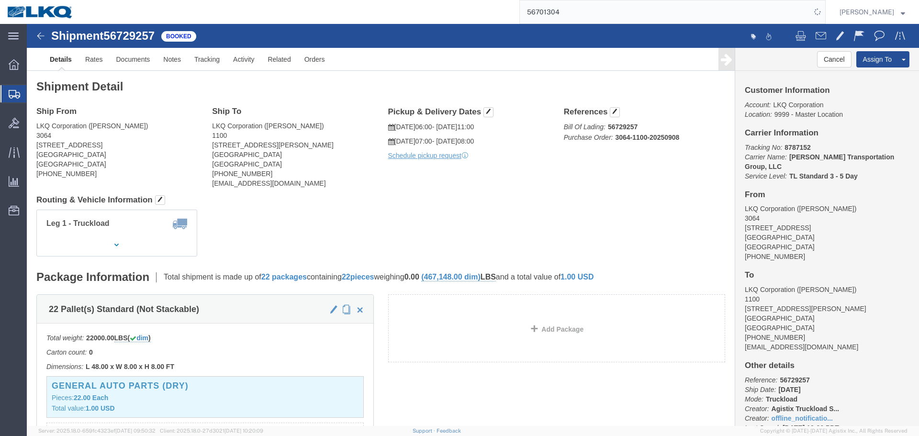
click div "Ship From LKQ Corporation ([PERSON_NAME]) [STREET_ADDRESS] [PHONE_NUMBER] Ship …"
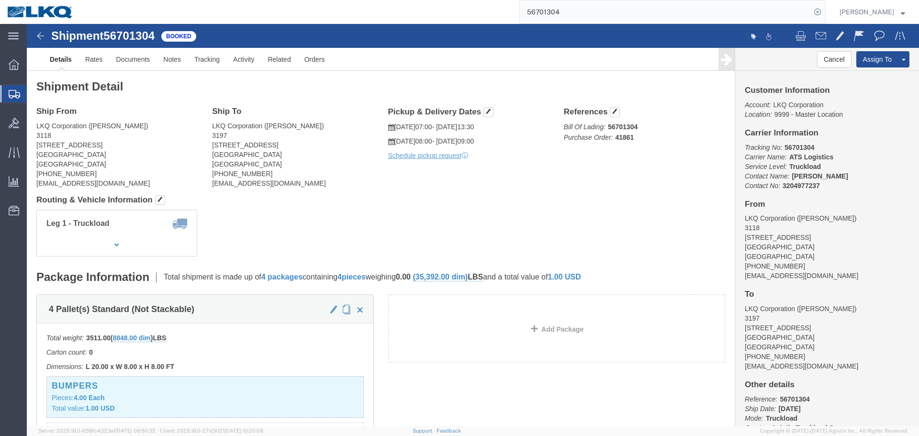
click div "Leg 1 - Truckload Vehicle 1: Standard Dry Van (53 Feet) Number of trucks: 1"
drag, startPoint x: 338, startPoint y: 201, endPoint x: 14, endPoint y: 149, distance: 328.5
click div "Leg 1 - Truckload Vehicle 1: Standard Dry Van (53 Feet) Number of trucks: 1"
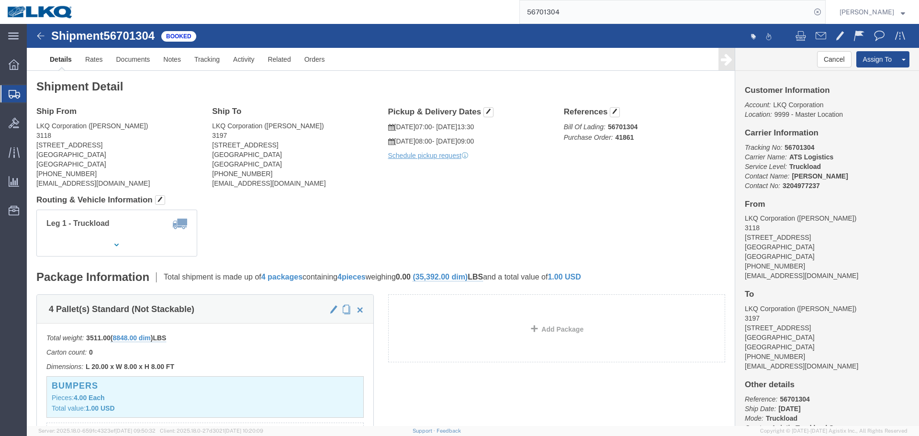
click div "Leg 1 - Truckload Vehicle 1: Standard Dry Van (53 Feet) Number of trucks: 1"
click address "LKQ Corporation ([PERSON_NAME]) 3197 [STREET_ADDRESS] [PHONE_NUMBER] [EMAIL_ADD…"
copy div "[EMAIL_ADDRESS][DOMAIN_NAME]"
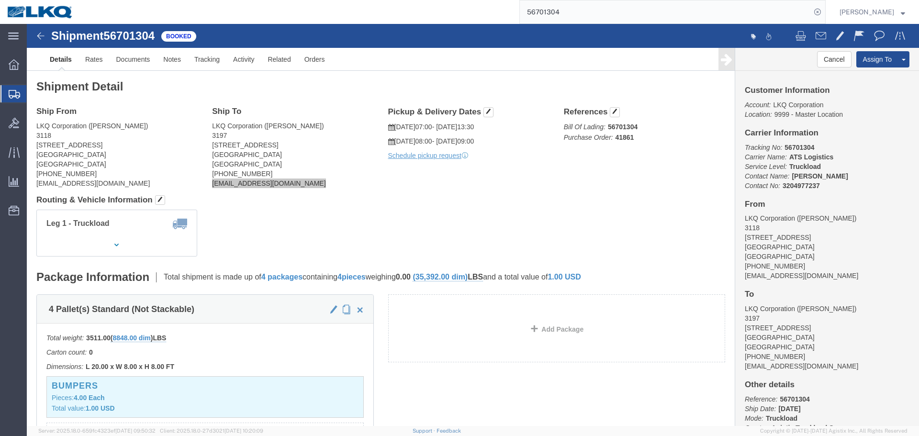
click at [621, 23] on input "56701304" at bounding box center [665, 11] width 291 height 23
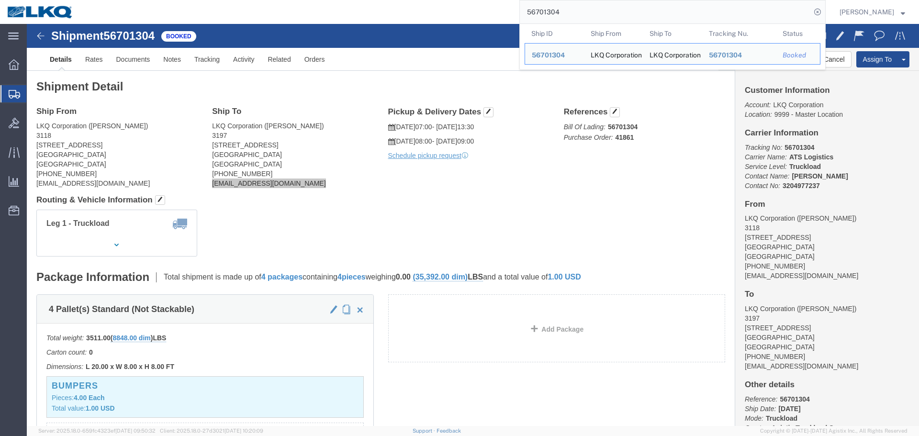
paste input "425119"
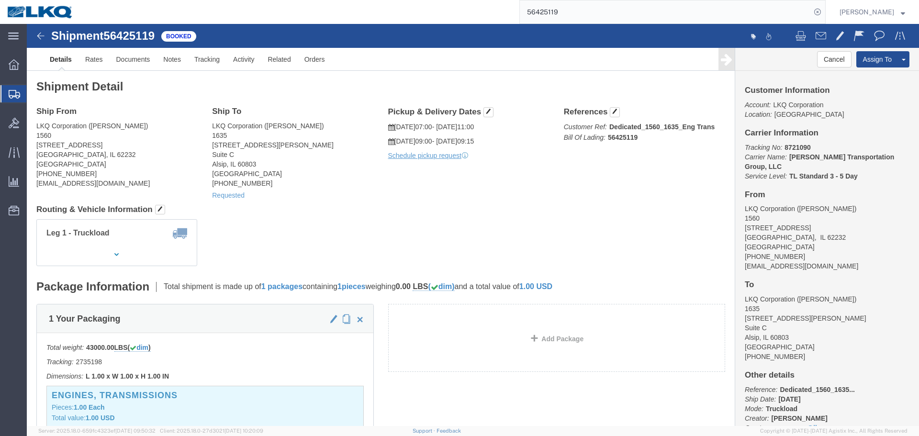
click div "Leg 1 - Truckload Number of trucks: 1"
click button "Cancel"
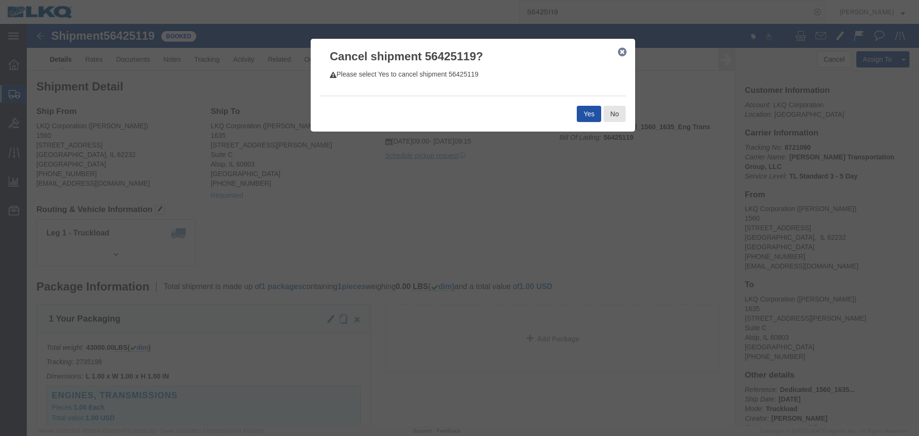
click button "Yes"
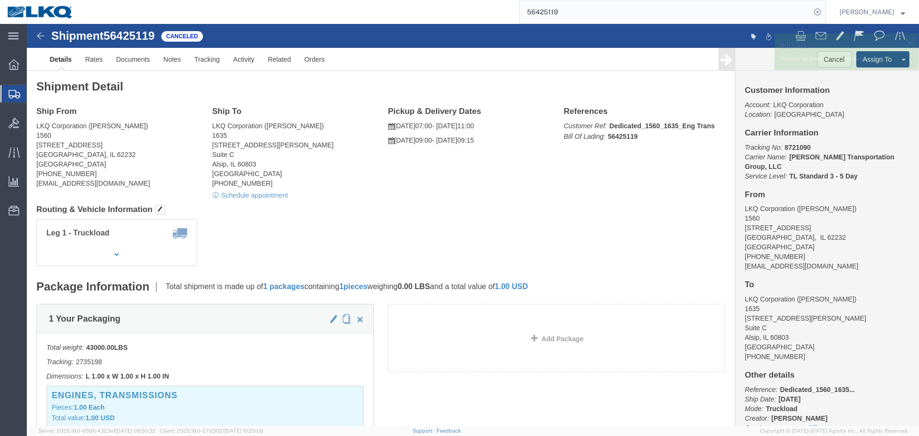
click div "Leg 1 - Truckload Number of trucks: 1"
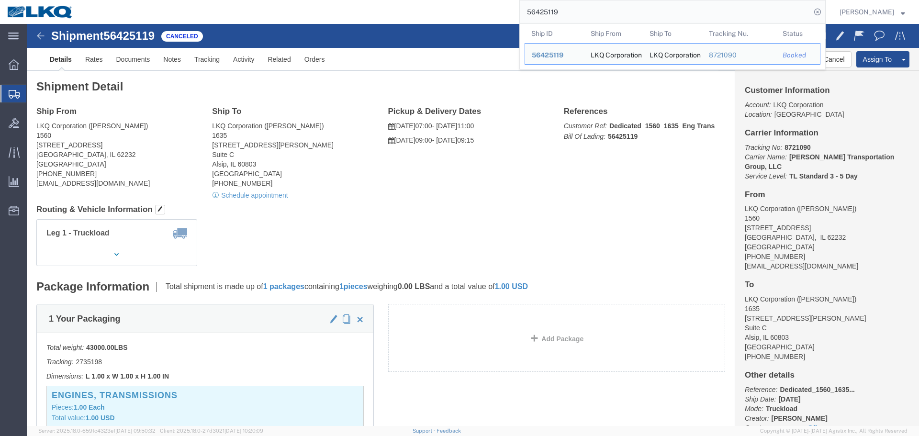
click at [580, 9] on input "56425119" at bounding box center [665, 11] width 291 height 23
paste input "729482"
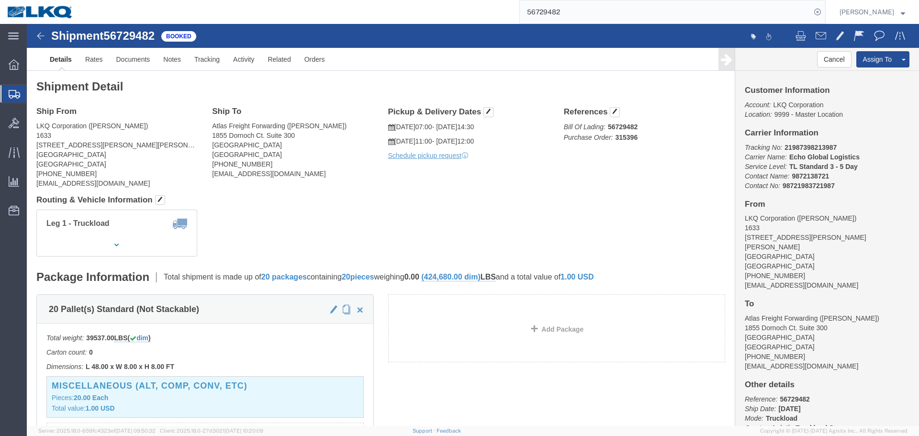
click div "Ship From LKQ Corporation ([PERSON_NAME]) [STREET_ADDRESS][PERSON_NAME] [PHONE_…"
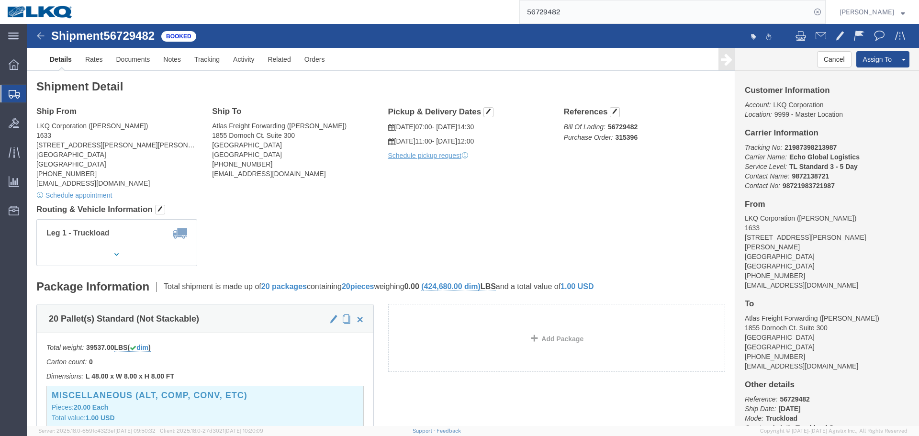
click div "Ship From LKQ Corporation ([PERSON_NAME]) [STREET_ADDRESS][PERSON_NAME] [PHONE_…"
click div "Leg 1 - Truckload Vehicle 1: Standard Dry Van (53 Feet) Number of trucks: 1"
click at [606, 5] on input "56729482" at bounding box center [665, 11] width 291 height 23
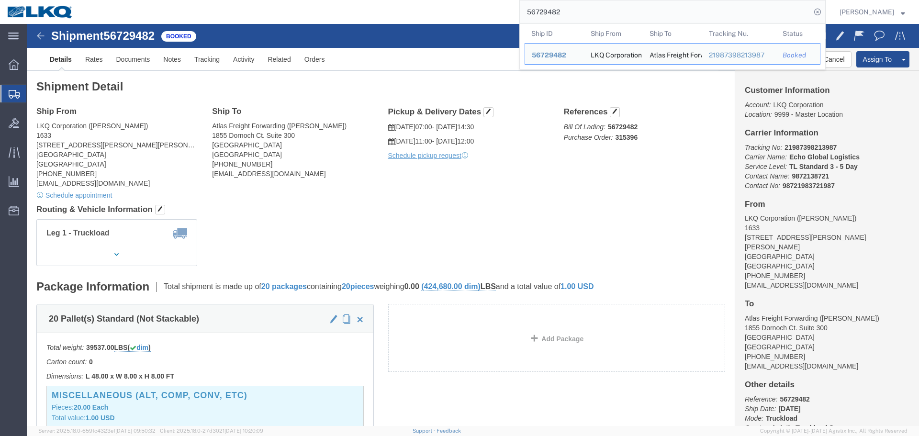
paste input "610703"
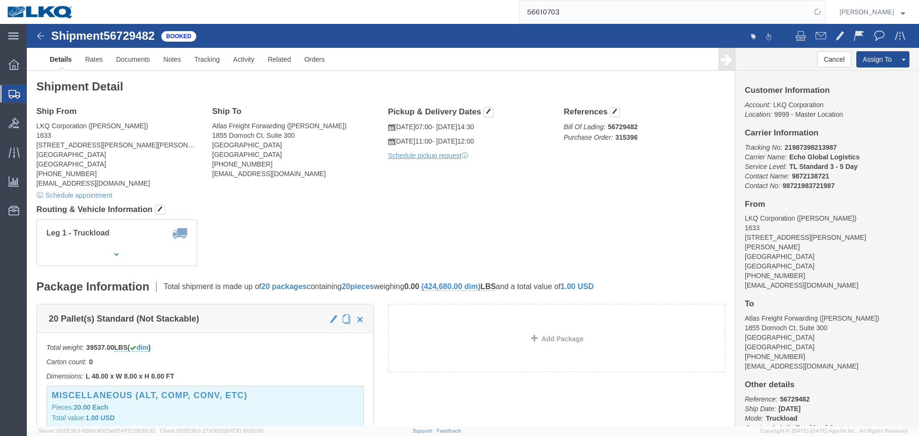
click div "Ship From LKQ Corporation ([PERSON_NAME]) [STREET_ADDRESS][PERSON_NAME] [PHONE_…"
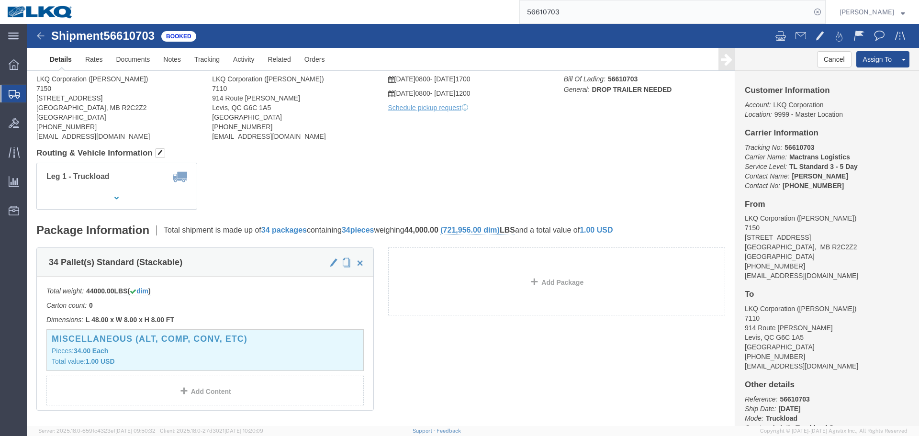
click div "Leg 1 - Truckload Vehicle 1: Standard Dry Van (53 Feet) Number of trucks: 1"
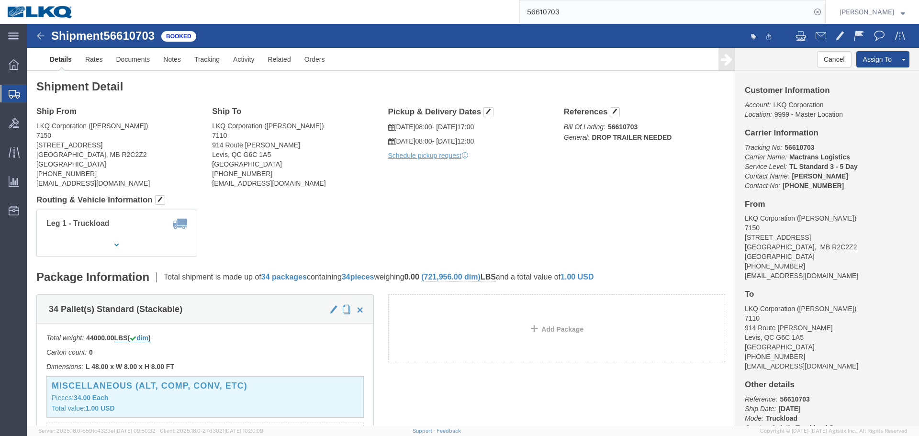
click address "LKQ Corporation ([PERSON_NAME]) [STREET_ADDRESS][PERSON_NAME] [PHONE_NUMBER] [E…"
copy div "[EMAIL_ADDRESS][DOMAIN_NAME]"
click h4 "Routing & Vehicle Information"
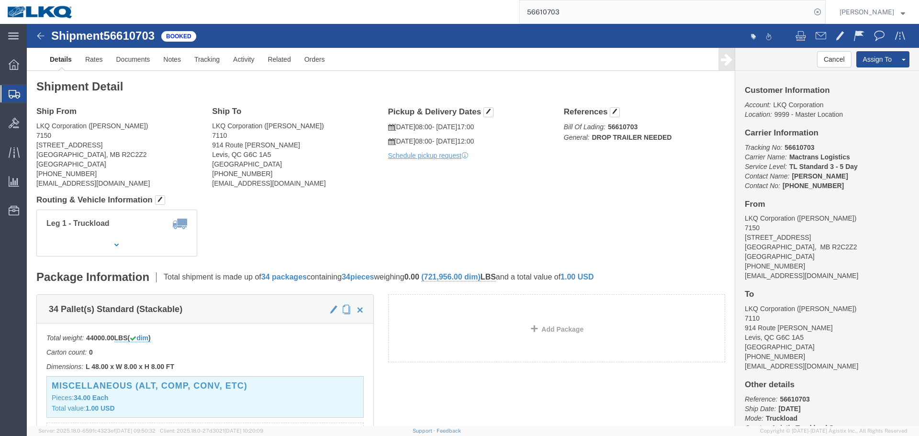
click address "LKQ Corporation ([PERSON_NAME]) [STREET_ADDRESS] [PHONE_NUMBER] [EMAIL_ADDRESS]…"
copy div "[EMAIL_ADDRESS][DOMAIN_NAME]"
drag, startPoint x: 101, startPoint y: 102, endPoint x: 65, endPoint y: 102, distance: 35.9
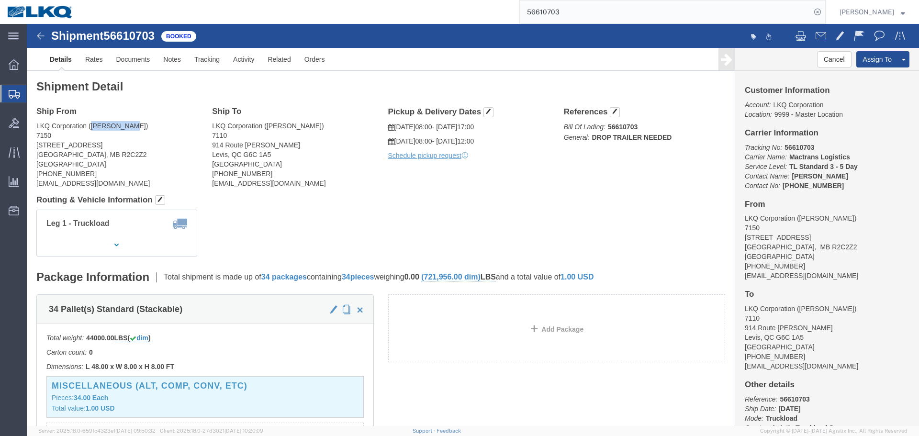
click address "LKQ Corporation ([PERSON_NAME]) [STREET_ADDRESS] [PHONE_NUMBER] [EMAIL_ADDRESS]…"
copy address "[PERSON_NAME]"
drag, startPoint x: 535, startPoint y: 185, endPoint x: 519, endPoint y: 267, distance: 83.5
click div "Shipment Detail Ship From LKQ Corporation ([PERSON_NAME]) [STREET_ADDRESS] [PHO…"
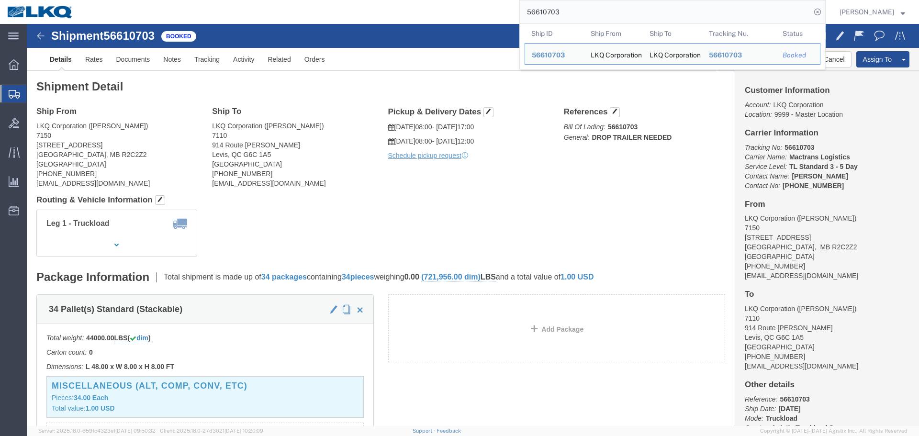
click at [593, 14] on input "56610703" at bounding box center [665, 11] width 291 height 23
paste input "91759"
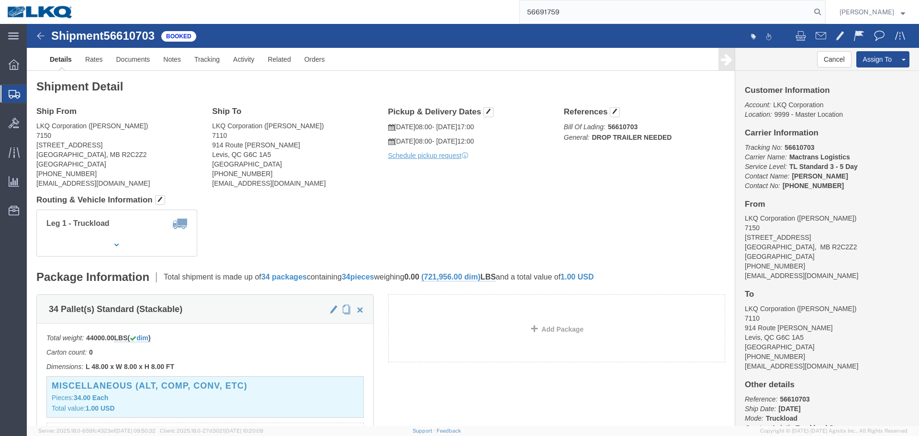
type input "56691759"
click h4 "Routing & Vehicle Information"
click div "Ship From LKQ Corporation ([PERSON_NAME]) [STREET_ADDRESS] [PHONE_NUMBER] [EMAI…"
